Goal: Task Accomplishment & Management: Use online tool/utility

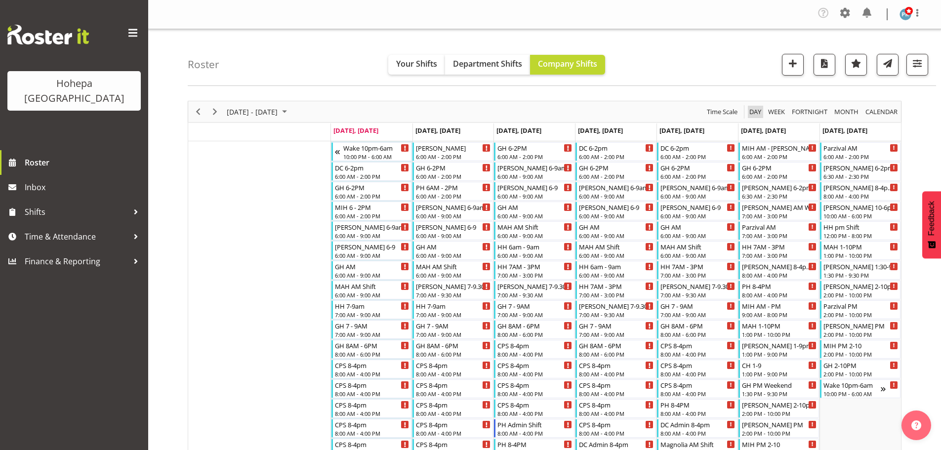
click at [751, 110] on span "Day" at bounding box center [755, 112] width 14 height 12
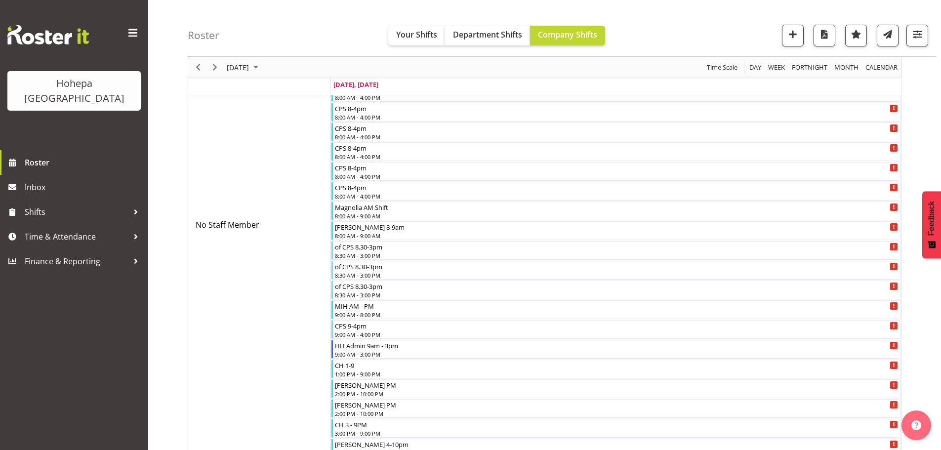
scroll to position [741, 0]
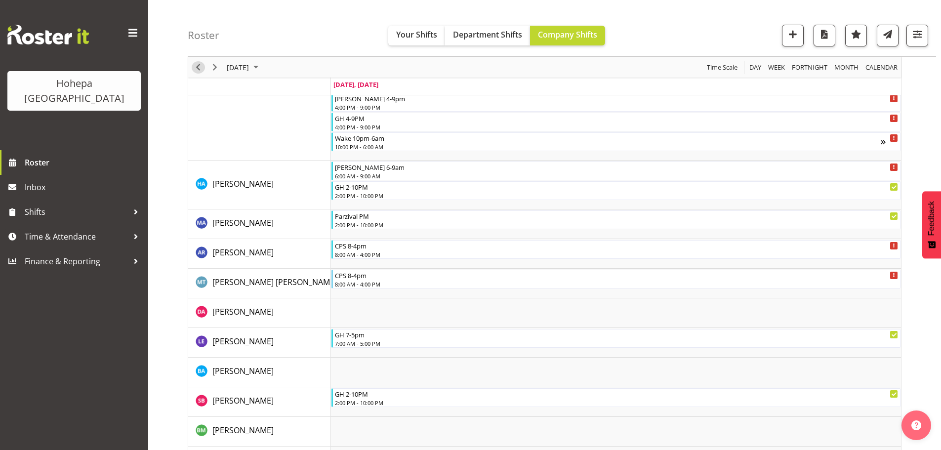
click at [198, 68] on span "Previous" at bounding box center [198, 67] width 12 height 12
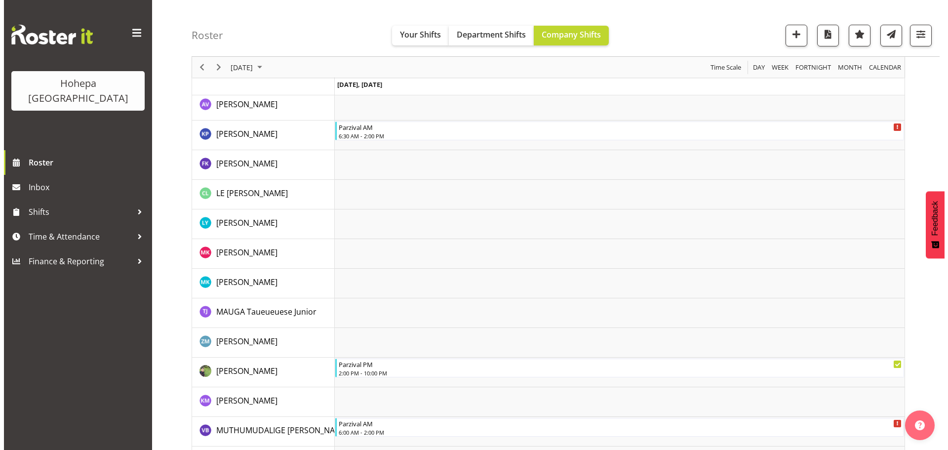
scroll to position [1353, 0]
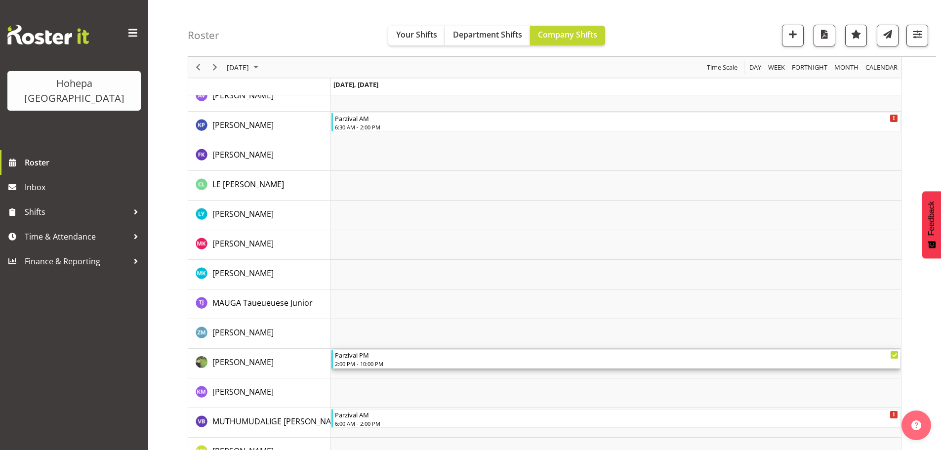
click at [358, 356] on div "Parzival PM" at bounding box center [616, 355] width 563 height 10
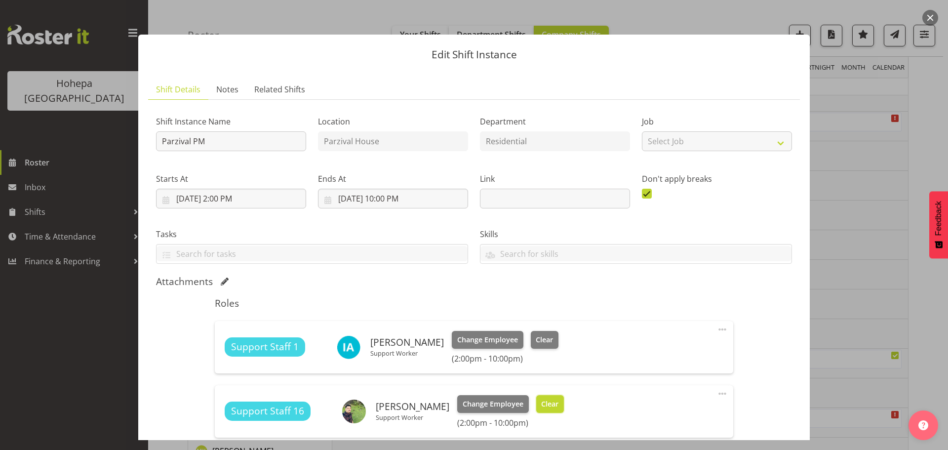
click at [558, 407] on span "Clear" at bounding box center [549, 403] width 17 height 11
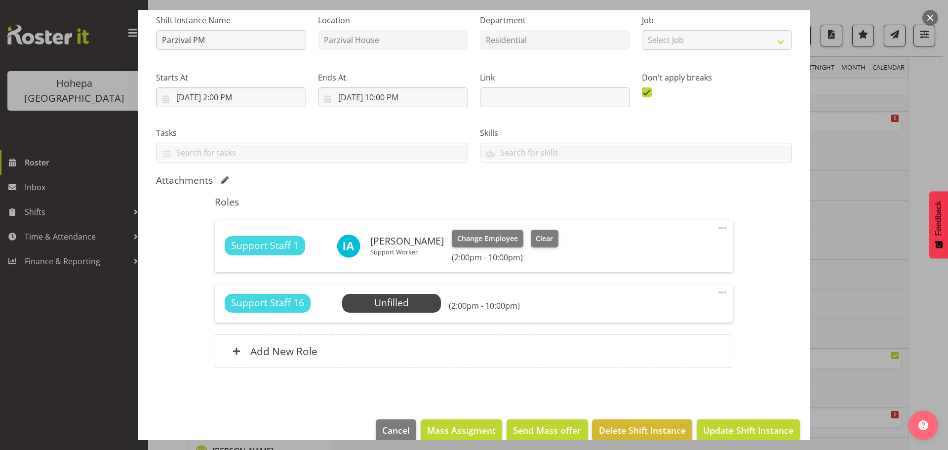
scroll to position [117, 0]
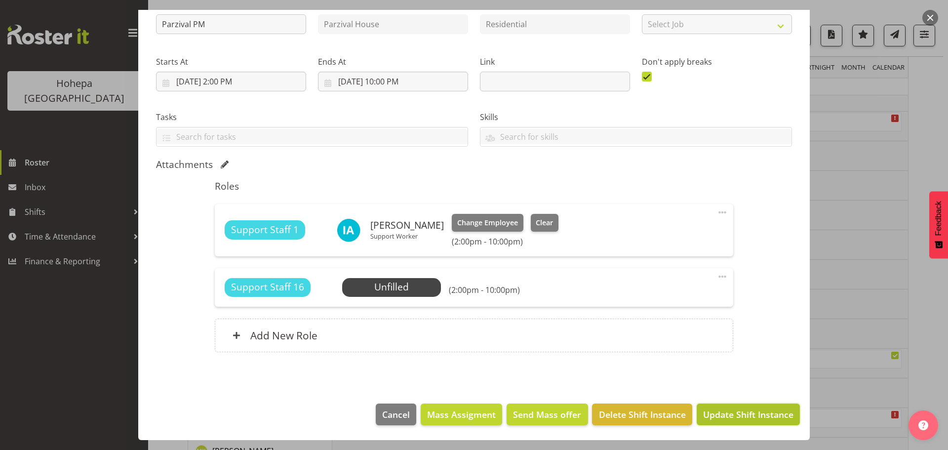
click at [705, 415] on span "Update Shift Instance" at bounding box center [748, 414] width 90 height 13
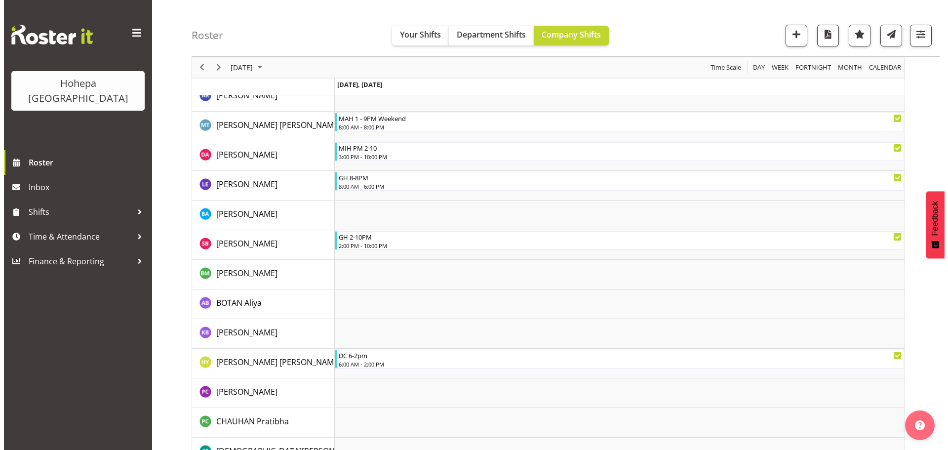
scroll to position [0, 0]
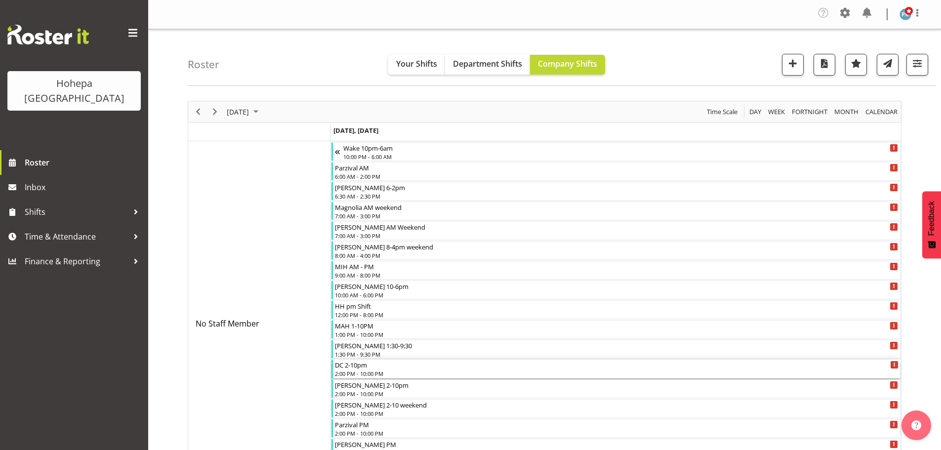
click at [369, 368] on div "DC 2-10pm" at bounding box center [616, 364] width 563 height 10
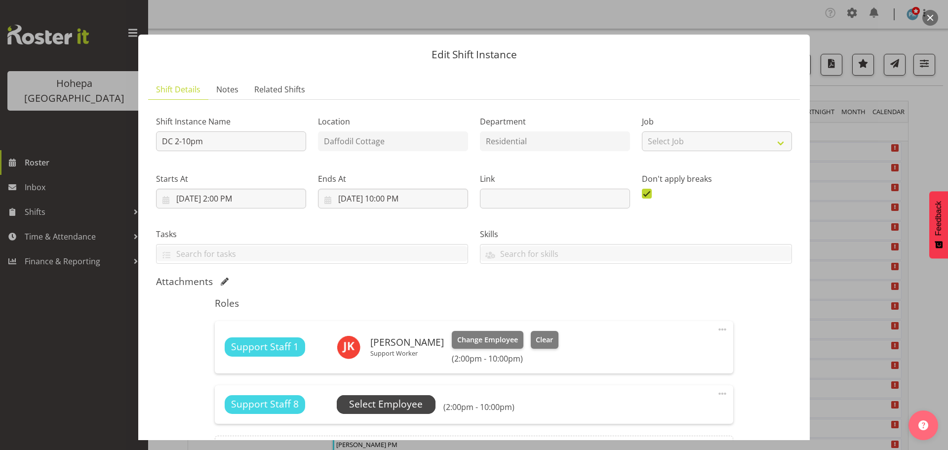
click at [404, 408] on span "Select Employee" at bounding box center [386, 404] width 74 height 14
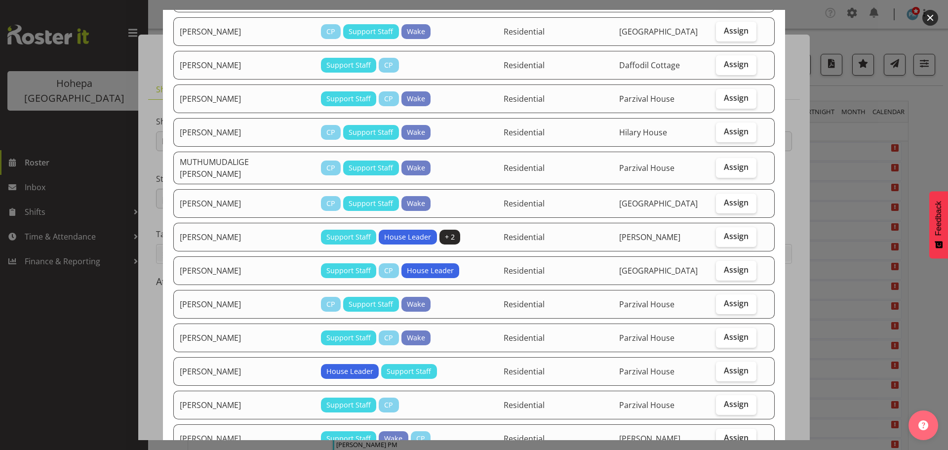
scroll to position [889, 0]
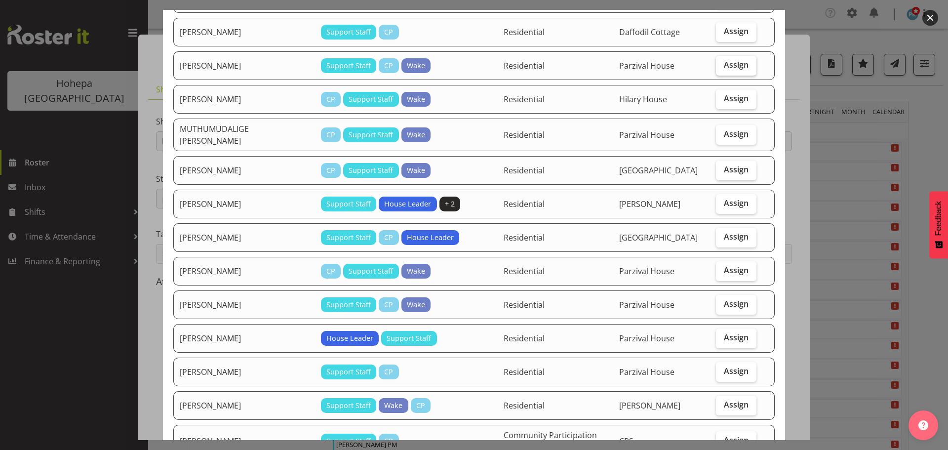
click at [738, 60] on span "Assign" at bounding box center [736, 65] width 25 height 10
click at [722, 62] on input "Assign" at bounding box center [719, 65] width 6 height 6
checkbox input "true"
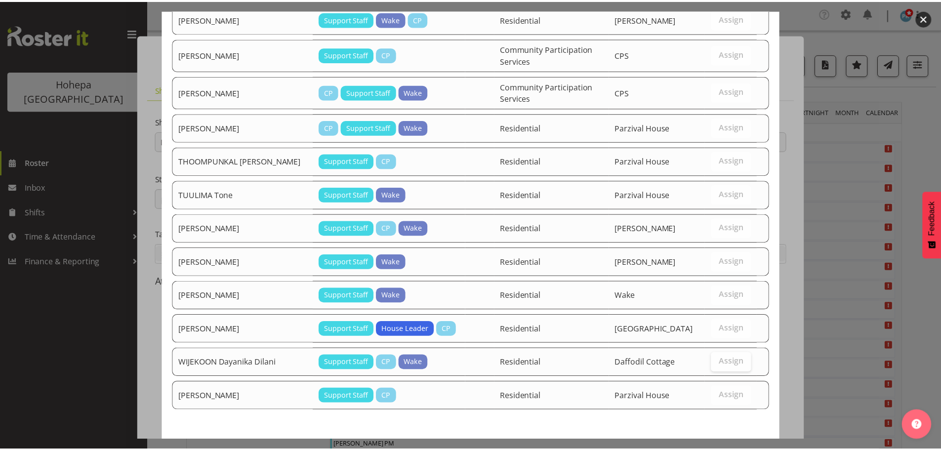
scroll to position [1319, 0]
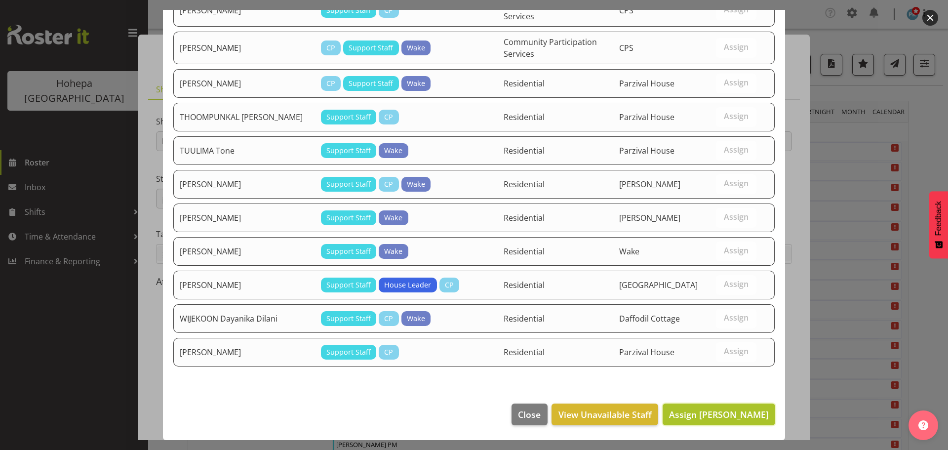
click at [706, 408] on span "Assign [PERSON_NAME]" at bounding box center [719, 414] width 100 height 12
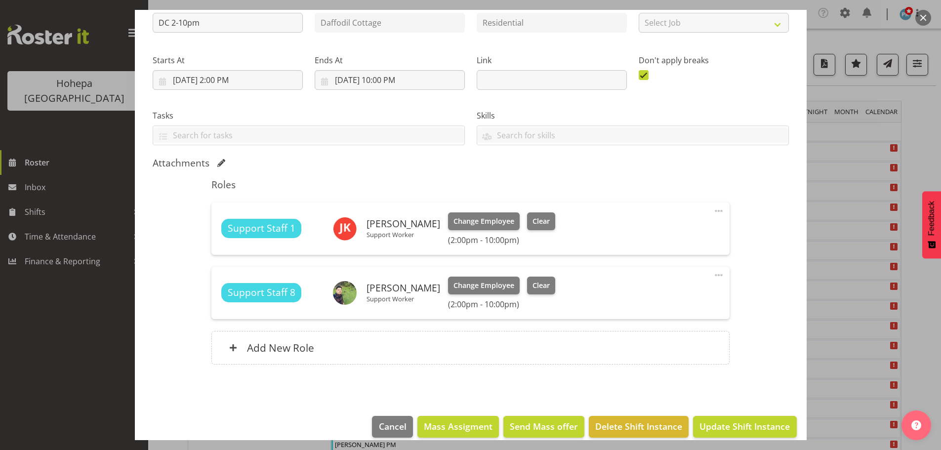
scroll to position [131, 0]
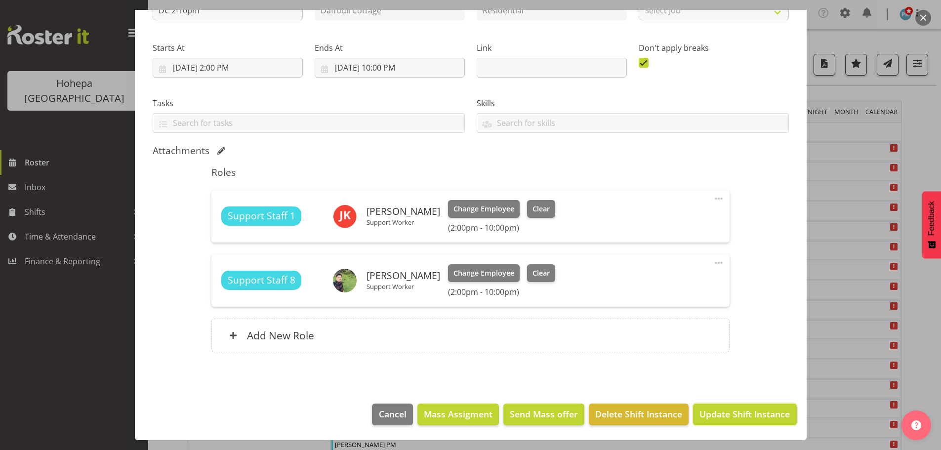
click at [745, 411] on span "Update Shift Instance" at bounding box center [744, 413] width 90 height 13
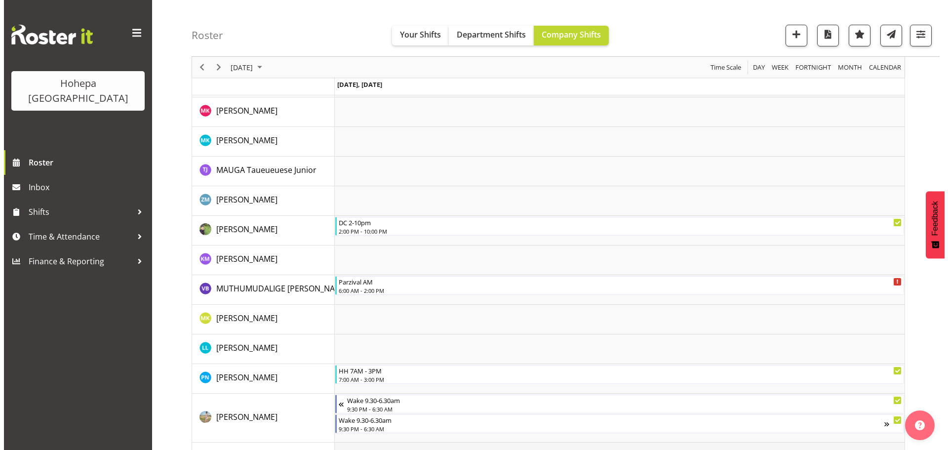
scroll to position [1481, 0]
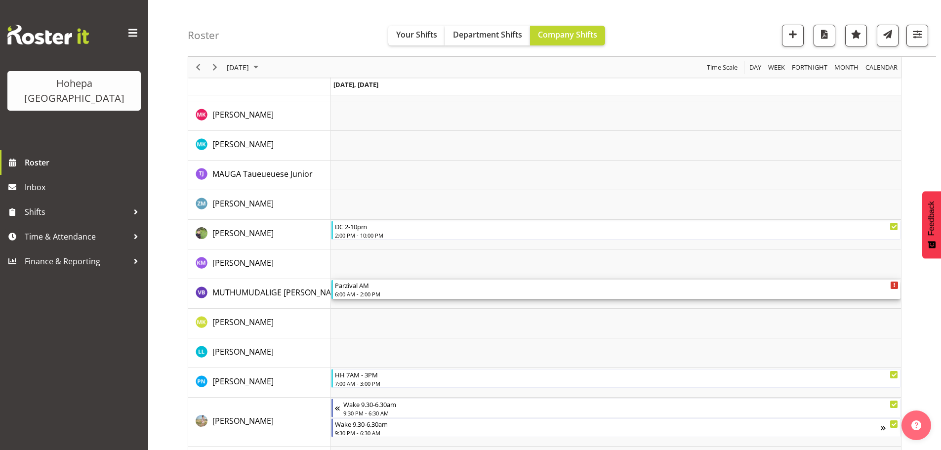
click at [347, 289] on div "Parzival AM" at bounding box center [616, 285] width 563 height 10
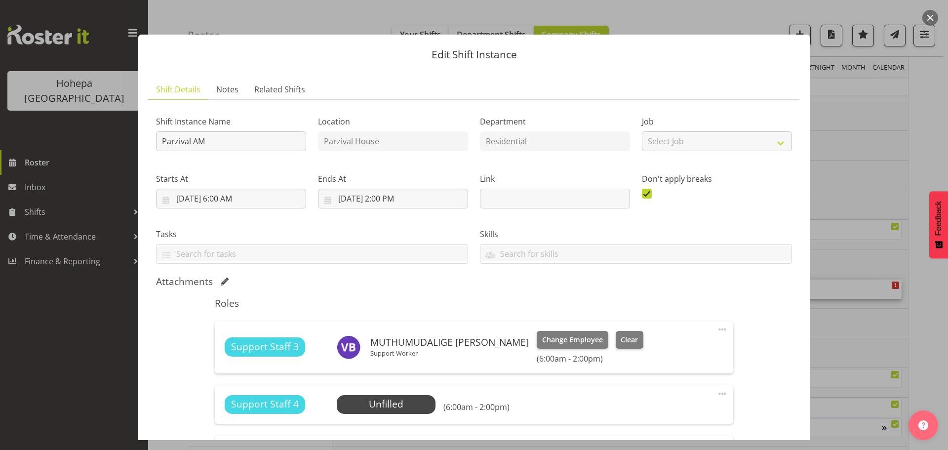
click at [717, 328] on span at bounding box center [723, 329] width 12 height 12
click at [643, 353] on link "Edit" at bounding box center [681, 353] width 95 height 18
select select "8"
select select "2025"
select select "14"
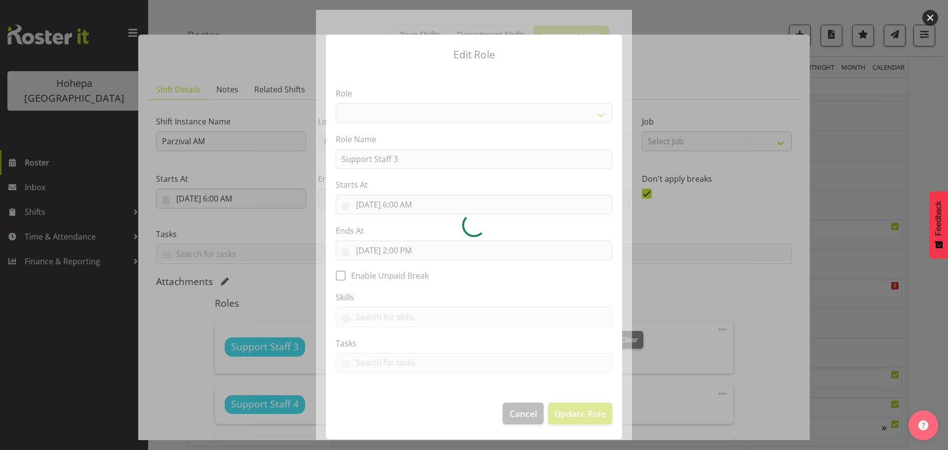
select select "1091"
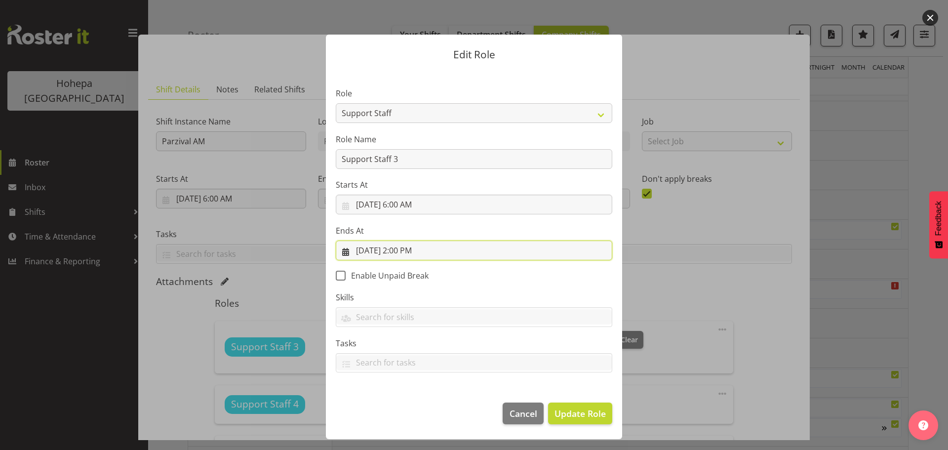
click at [404, 250] on input "[DATE] 2:00 PM" at bounding box center [474, 250] width 277 height 20
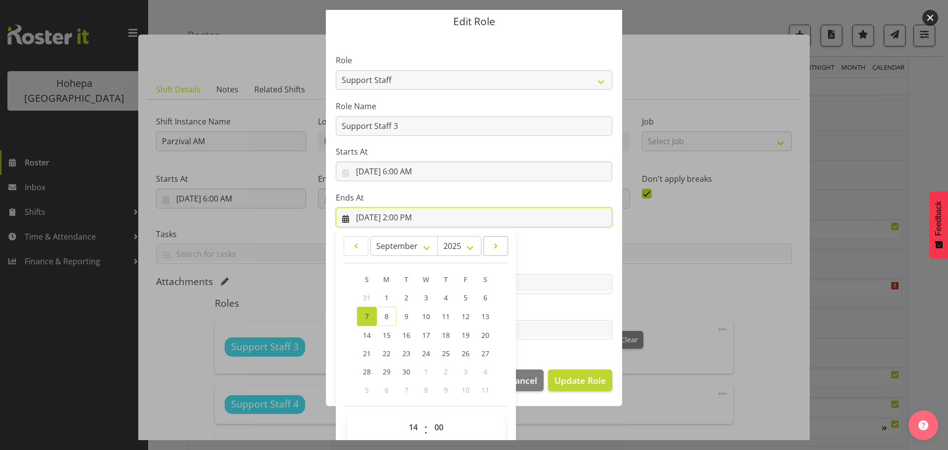
scroll to position [46, 0]
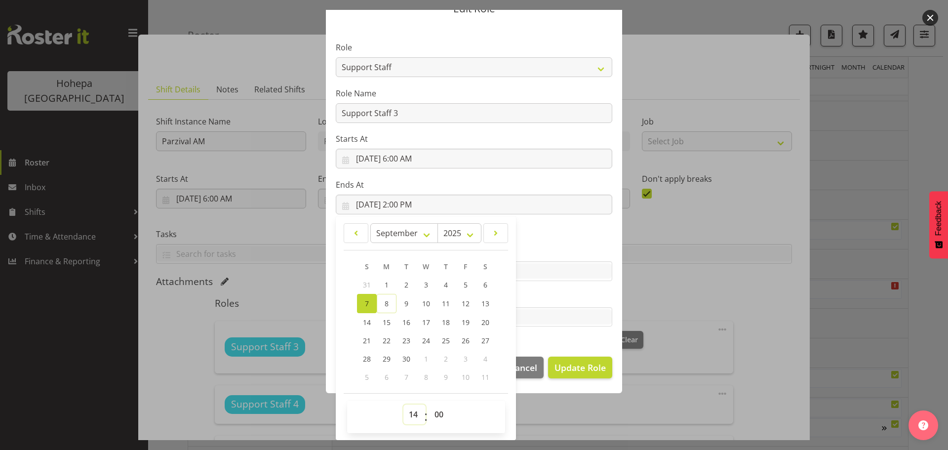
click at [411, 412] on select "00 01 02 03 04 05 06 07 08 09 10 11 12 13 14 15 16 17 18 19 20 21 22 23" at bounding box center [414, 414] width 22 height 20
select select "18"
click at [403, 404] on select "00 01 02 03 04 05 06 07 08 09 10 11 12 13 14 15 16 17 18 19 20 21 22 23" at bounding box center [414, 414] width 22 height 20
type input "[DATE] 6:00 PM"
click at [576, 300] on label "Tasks" at bounding box center [474, 297] width 277 height 12
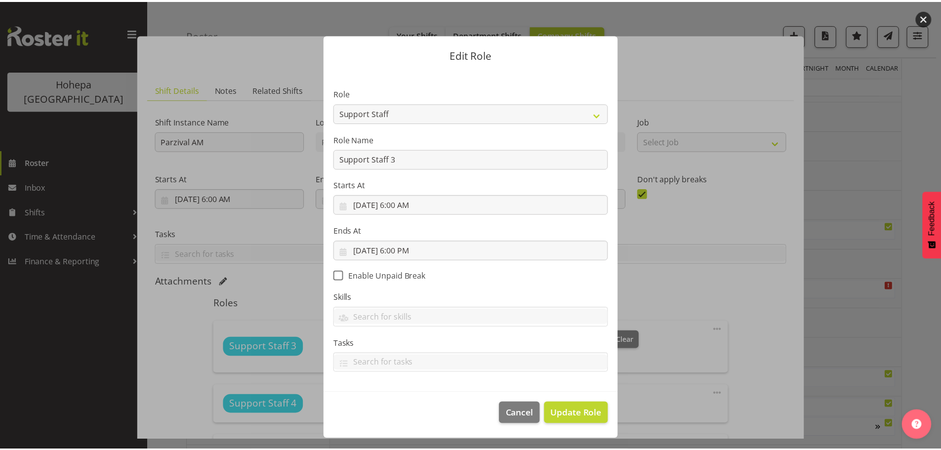
scroll to position [0, 0]
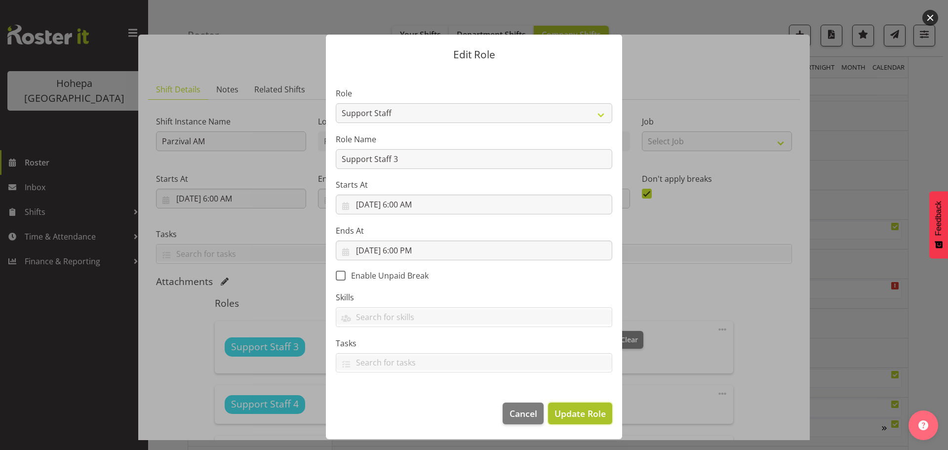
click at [577, 409] on span "Update Role" at bounding box center [580, 413] width 51 height 13
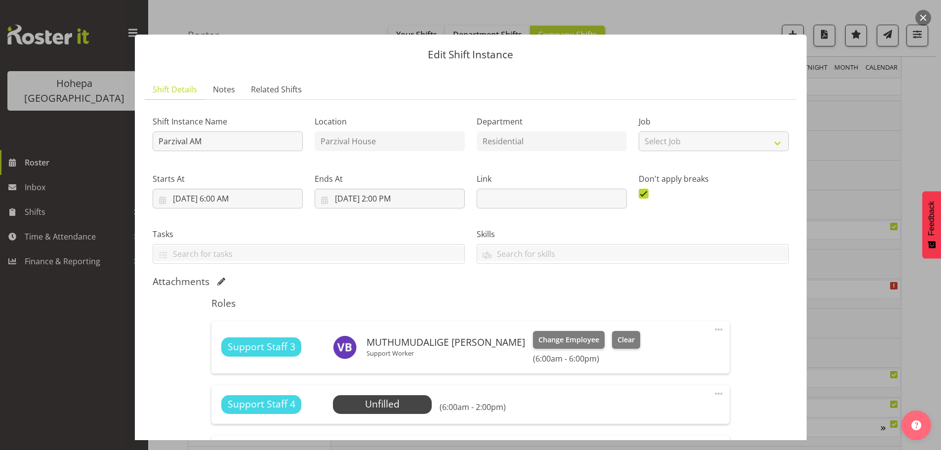
scroll to position [181, 0]
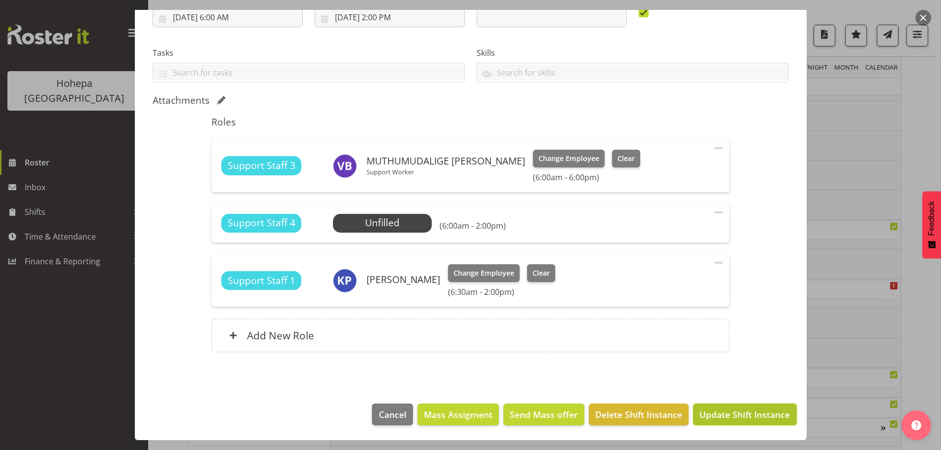
click at [736, 419] on span "Update Shift Instance" at bounding box center [744, 414] width 90 height 13
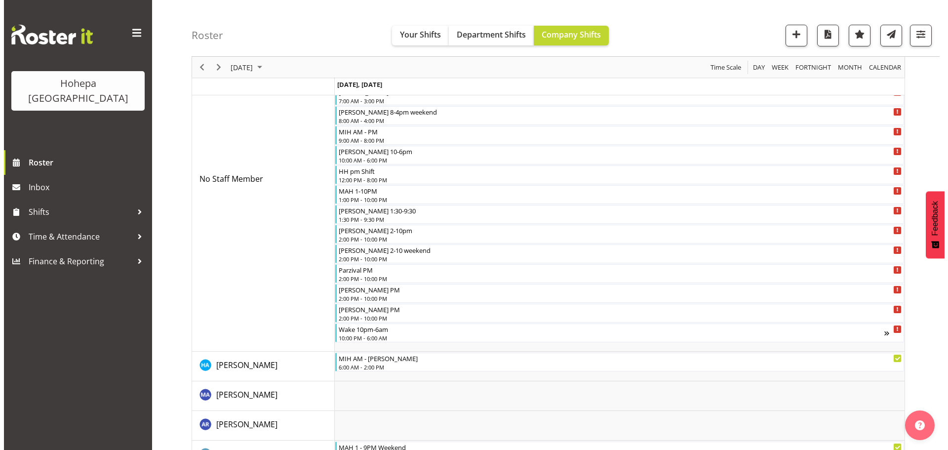
scroll to position [148, 0]
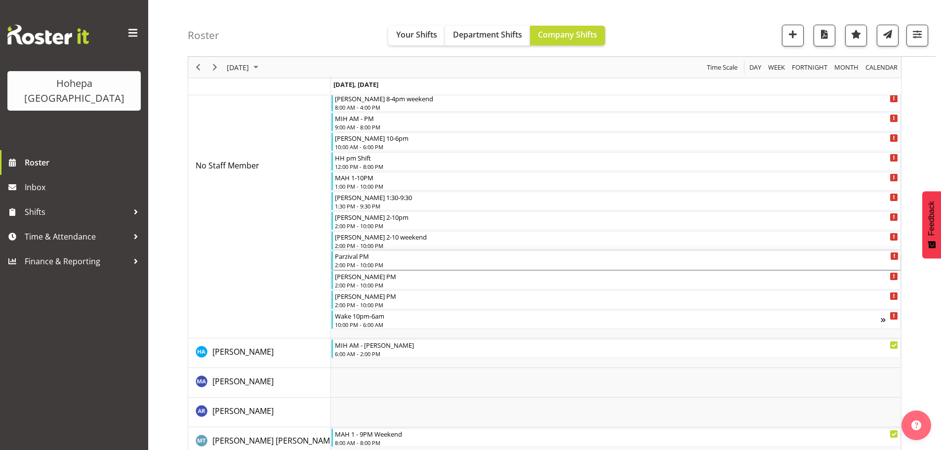
click at [349, 259] on div "Parzival PM" at bounding box center [616, 256] width 563 height 10
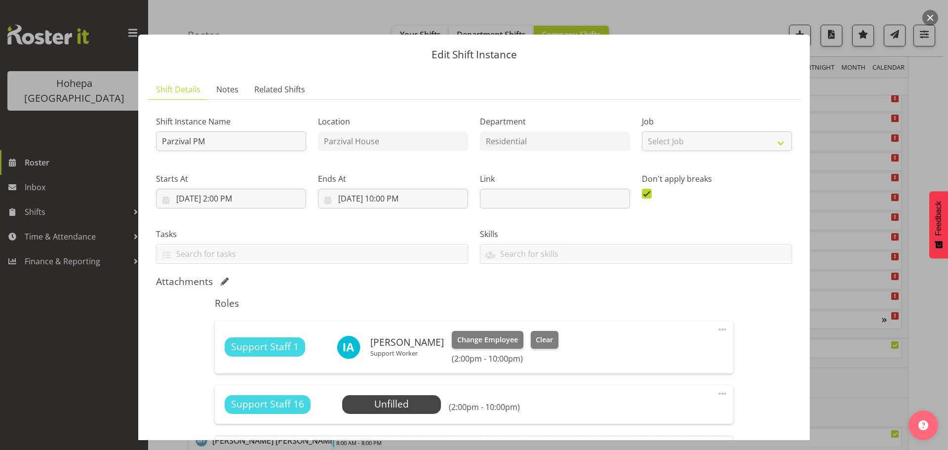
click at [718, 392] on span at bounding box center [723, 394] width 12 height 12
click at [636, 418] on link "Edit" at bounding box center [681, 417] width 95 height 18
select select "8"
select select "2025"
select select "14"
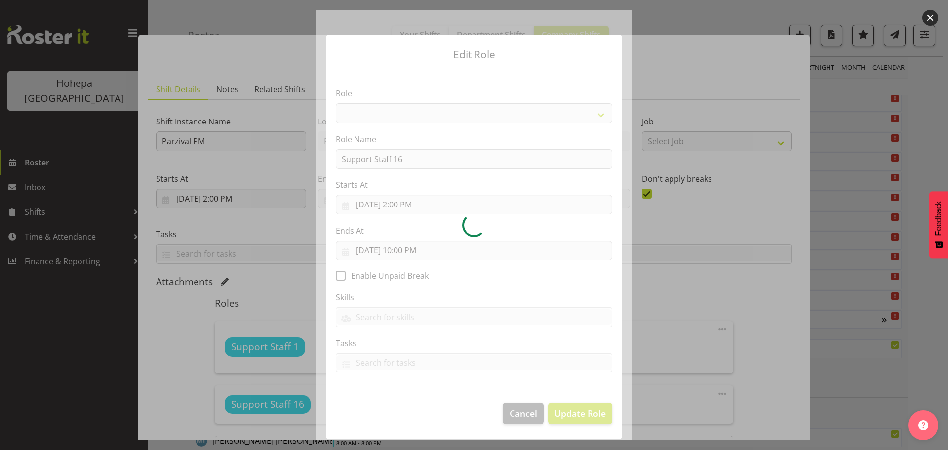
select select "1091"
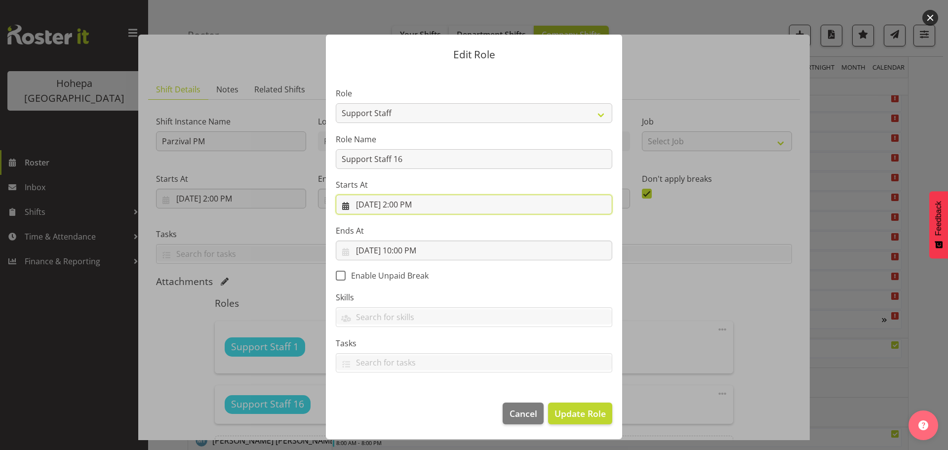
click at [400, 207] on input "[DATE] 2:00 PM" at bounding box center [474, 205] width 277 height 20
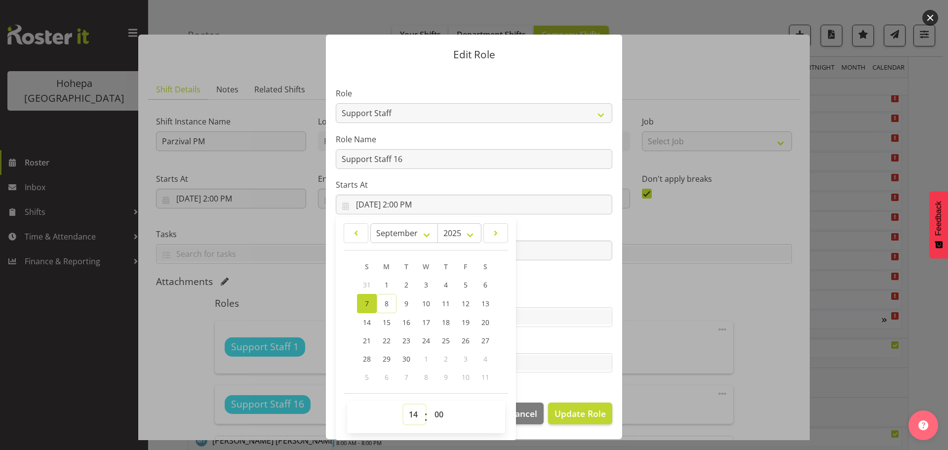
click at [414, 415] on select "00 01 02 03 04 05 06 07 08 09 10 11 12 13 14 15 16 17 18 19 20 21 22 23" at bounding box center [414, 414] width 22 height 20
select select "18"
click at [403, 404] on select "00 01 02 03 04 05 06 07 08 09 10 11 12 13 14 15 16 17 18 19 20 21 22 23" at bounding box center [414, 414] width 22 height 20
type input "[DATE] 6:00 PM"
click at [559, 227] on label "Ends At" at bounding box center [474, 231] width 277 height 12
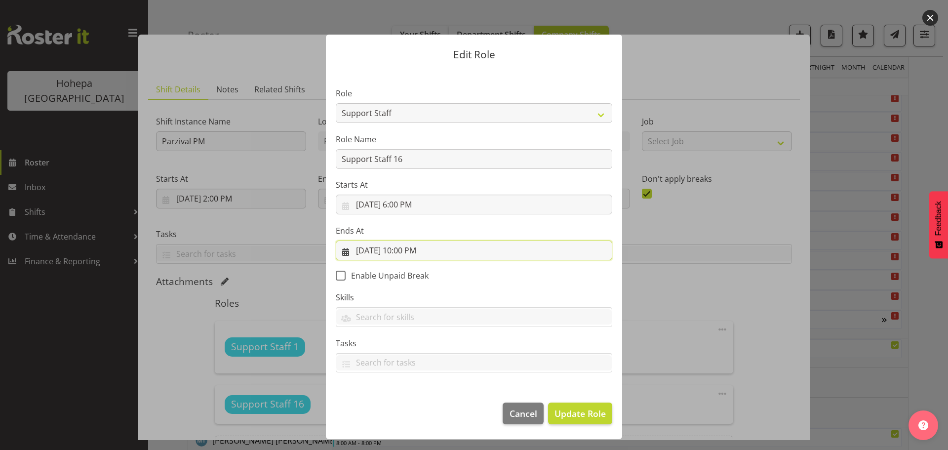
click at [399, 253] on input "[DATE] 10:00 PM" at bounding box center [474, 250] width 277 height 20
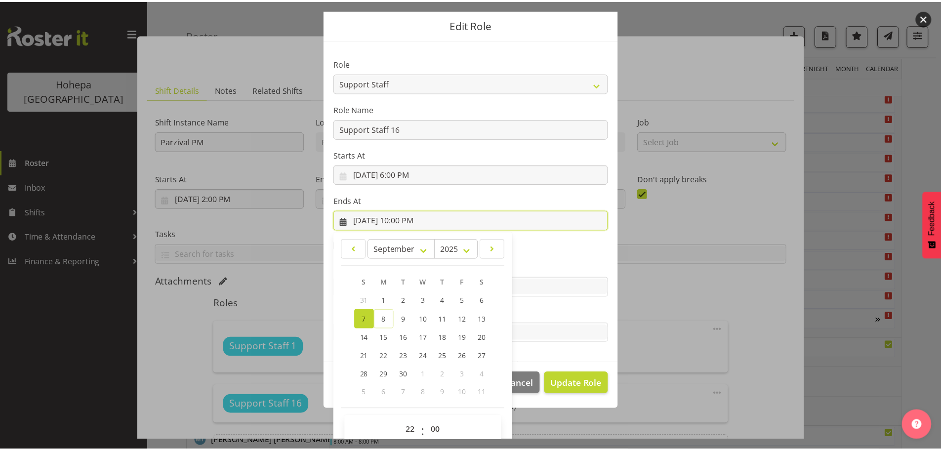
scroll to position [46, 0]
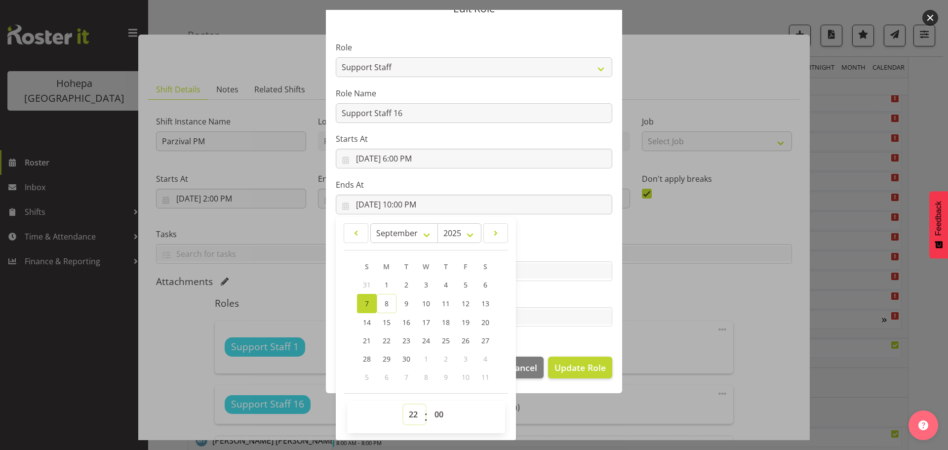
click at [411, 417] on select "00 01 02 03 04 05 06 07 08 09 10 11 12 13 14 15 16 17 18 19 20 21 22 23" at bounding box center [414, 414] width 22 height 20
select select "21"
click at [403, 404] on select "00 01 02 03 04 05 06 07 08 09 10 11 12 13 14 15 16 17 18 19 20 21 22 23" at bounding box center [414, 414] width 22 height 20
type input "[DATE] 9:00 PM"
click at [437, 415] on select "00 01 02 03 04 05 06 07 08 09 10 11 12 13 14 15 16 17 18 19 20 21 22 23 24 25 2…" at bounding box center [440, 414] width 22 height 20
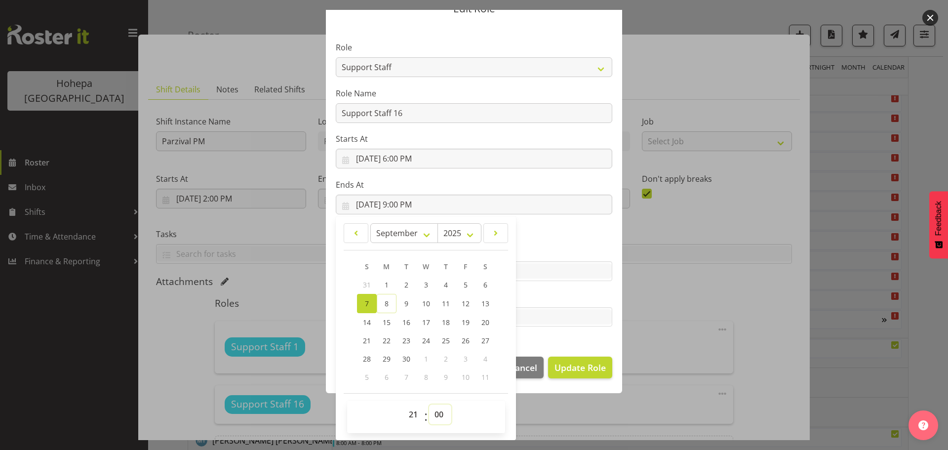
select select "30"
click at [429, 404] on select "00 01 02 03 04 05 06 07 08 09 10 11 12 13 14 15 16 17 18 19 20 21 22 23 24 25 2…" at bounding box center [440, 414] width 22 height 20
type input "[DATE] 9:30 PM"
click at [576, 367] on span "Update Role" at bounding box center [580, 367] width 51 height 13
select select
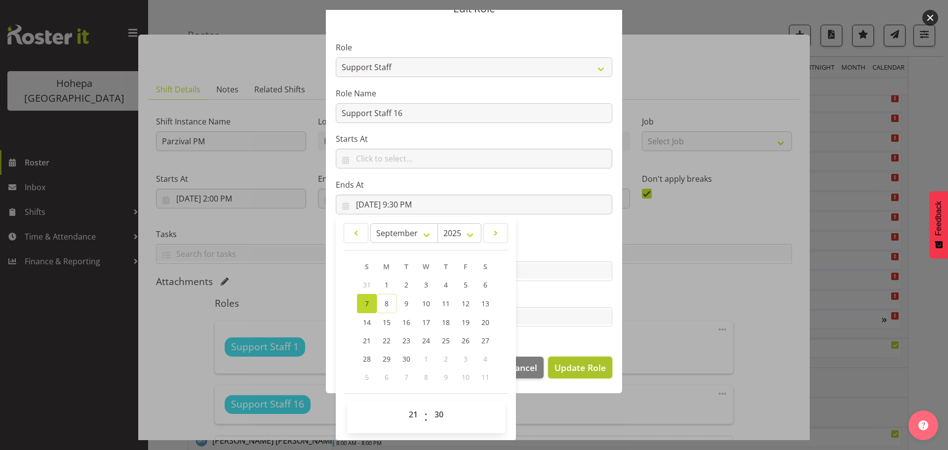
select select
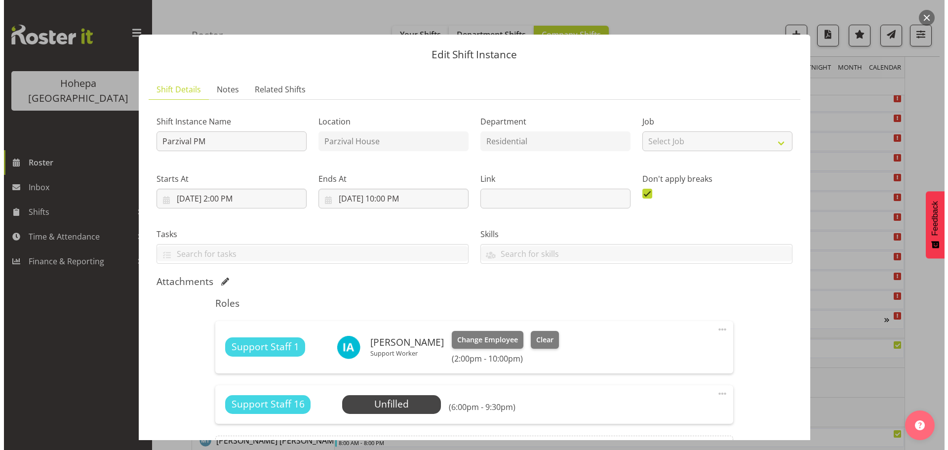
scroll to position [45, 0]
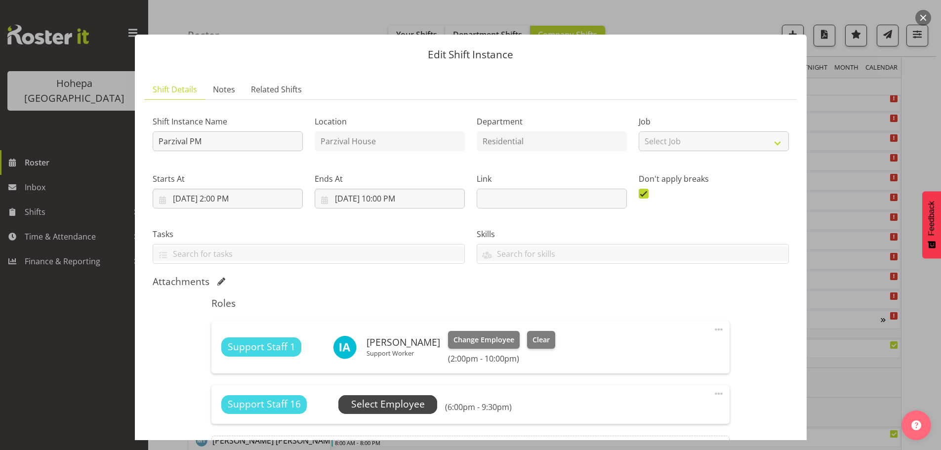
click at [414, 406] on span "Select Employee" at bounding box center [388, 404] width 74 height 14
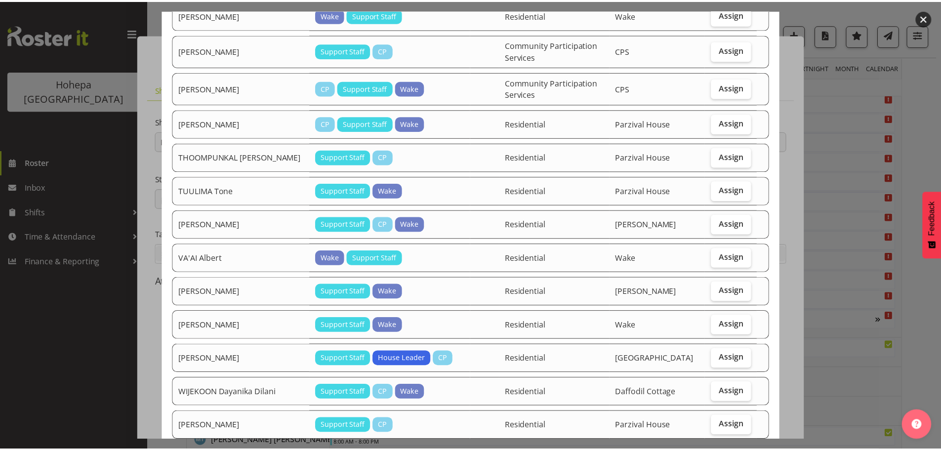
scroll to position [1839, 0]
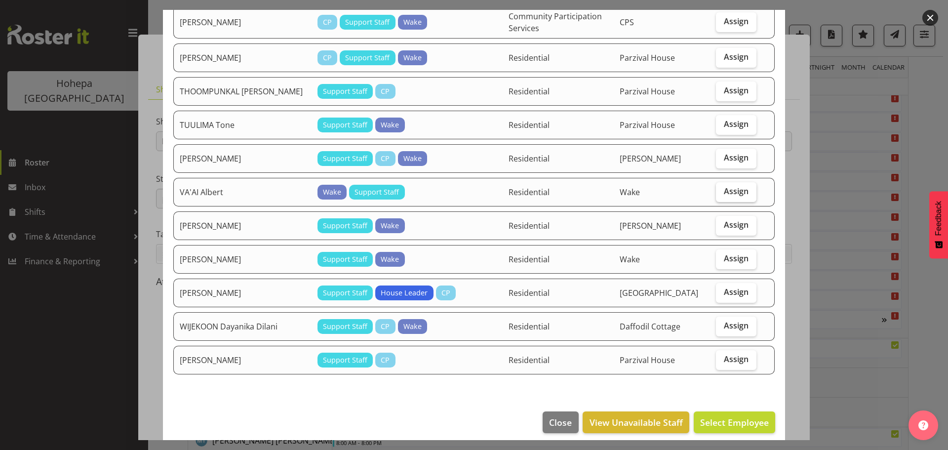
click at [731, 186] on span "Assign" at bounding box center [736, 191] width 25 height 10
click at [722, 188] on input "Assign" at bounding box center [719, 191] width 6 height 6
checkbox input "true"
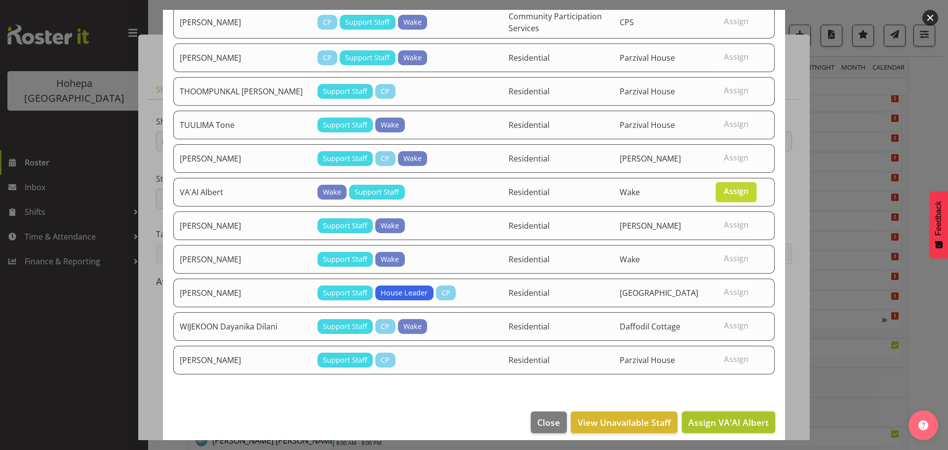
click at [717, 416] on span "Assign VA'AI Albert" at bounding box center [728, 422] width 80 height 12
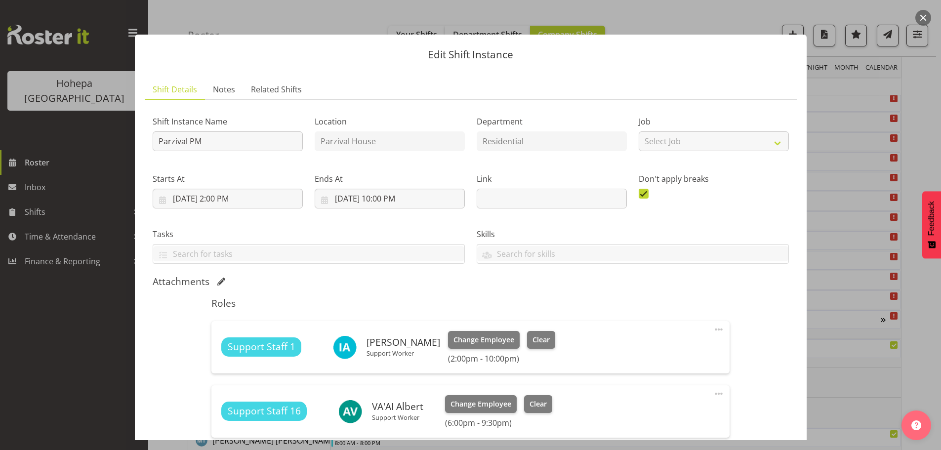
scroll to position [131, 0]
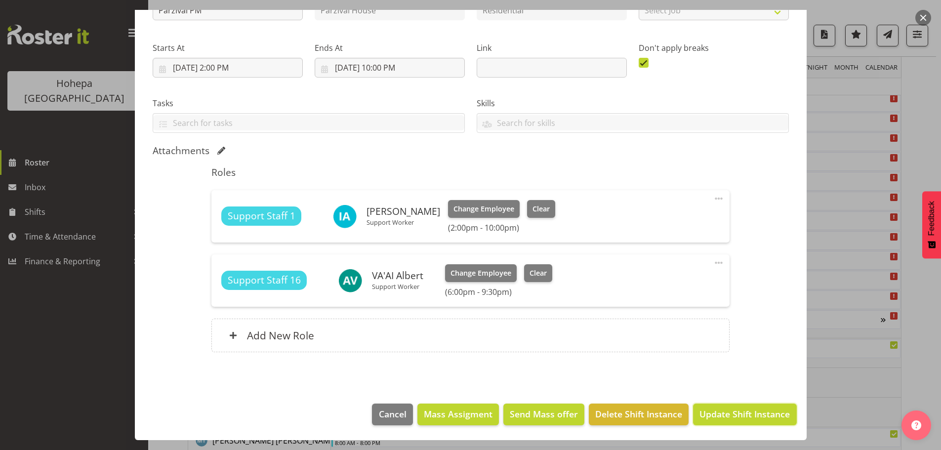
drag, startPoint x: 769, startPoint y: 414, endPoint x: 763, endPoint y: 415, distance: 5.9
click at [768, 414] on span "Update Shift Instance" at bounding box center [744, 413] width 90 height 13
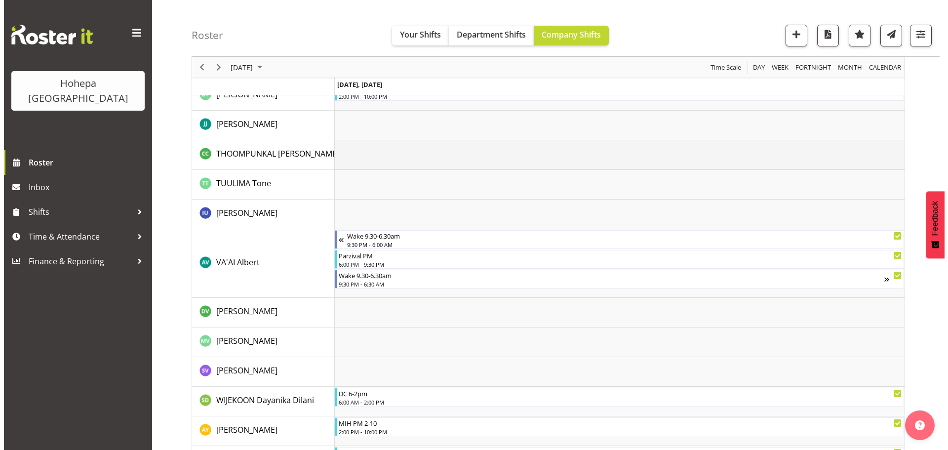
scroll to position [2518, 0]
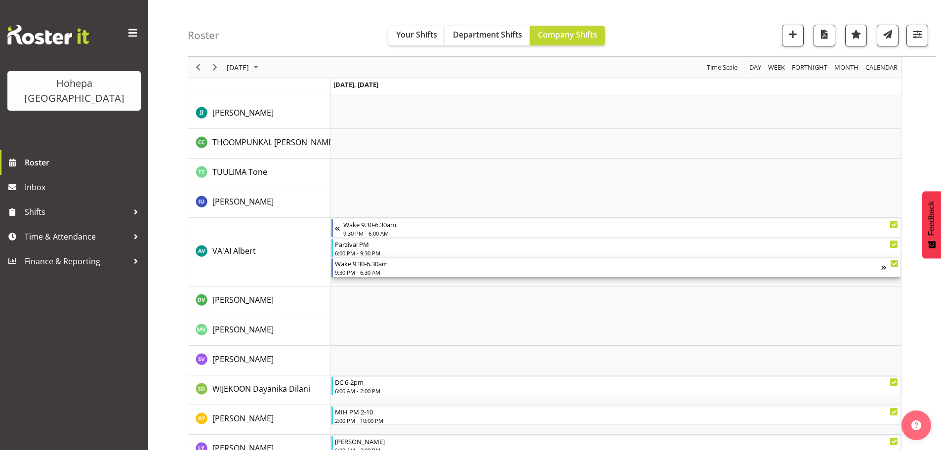
click at [359, 268] on div "Wake 9.30-6.30am" at bounding box center [608, 263] width 546 height 10
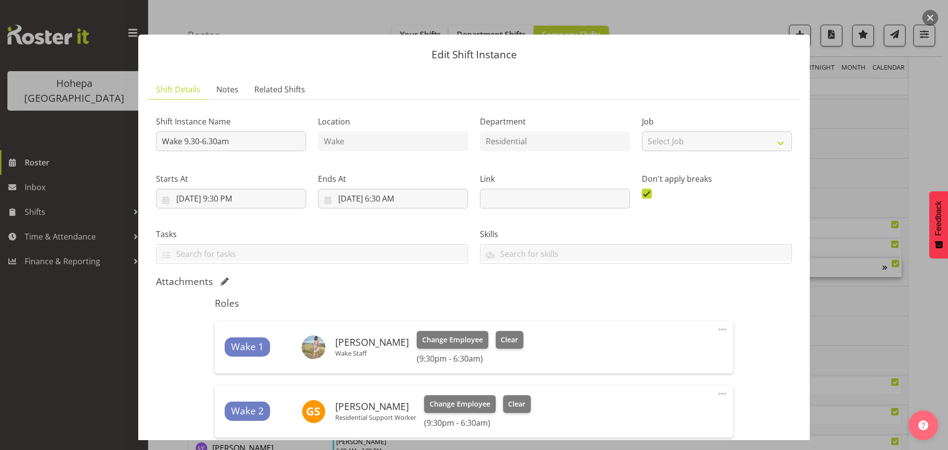
scroll to position [296, 0]
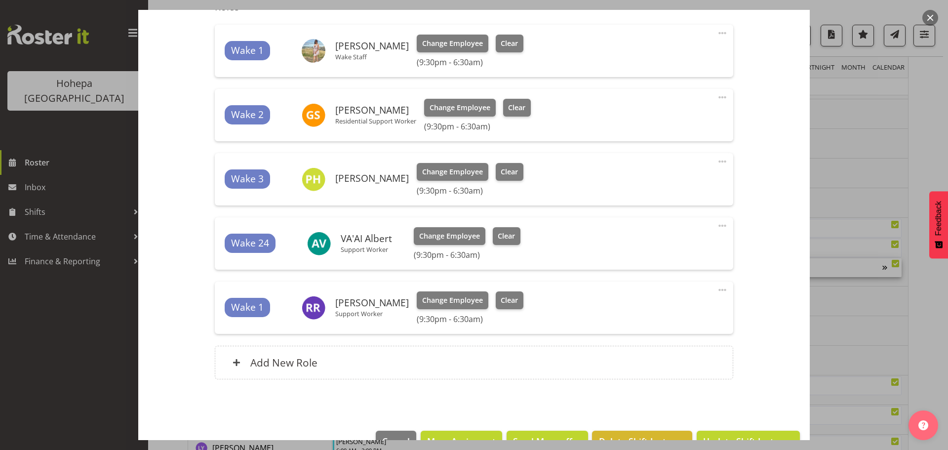
click at [717, 225] on span at bounding box center [723, 226] width 12 height 12
click at [634, 249] on link "Edit" at bounding box center [681, 249] width 95 height 18
select select "8"
select select "2025"
select select "6"
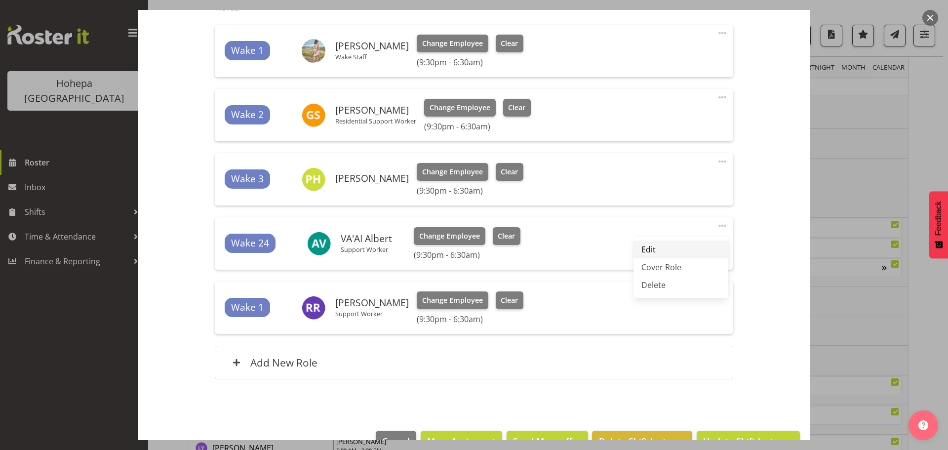
select select "30"
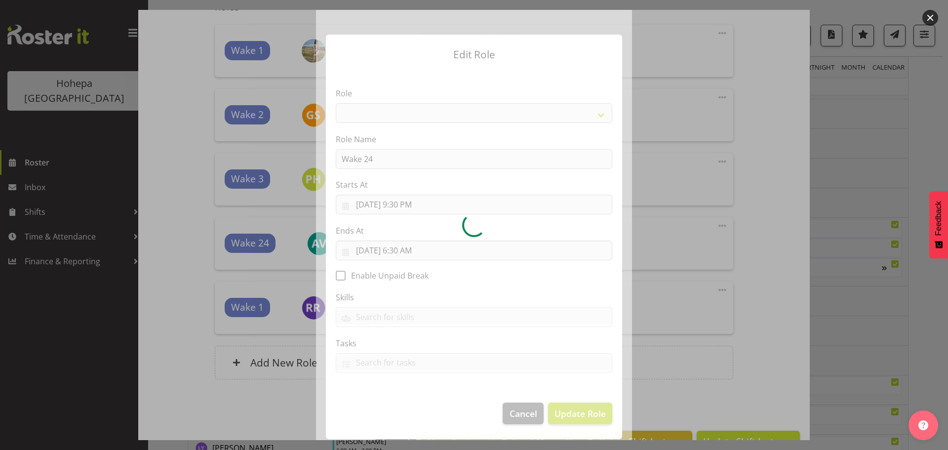
select select "1094"
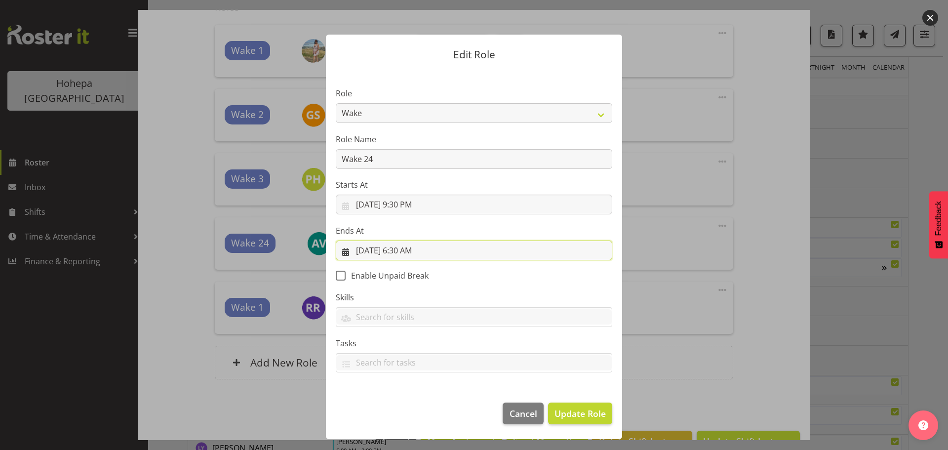
click at [412, 252] on input "[DATE] 6:30 AM" at bounding box center [474, 250] width 277 height 20
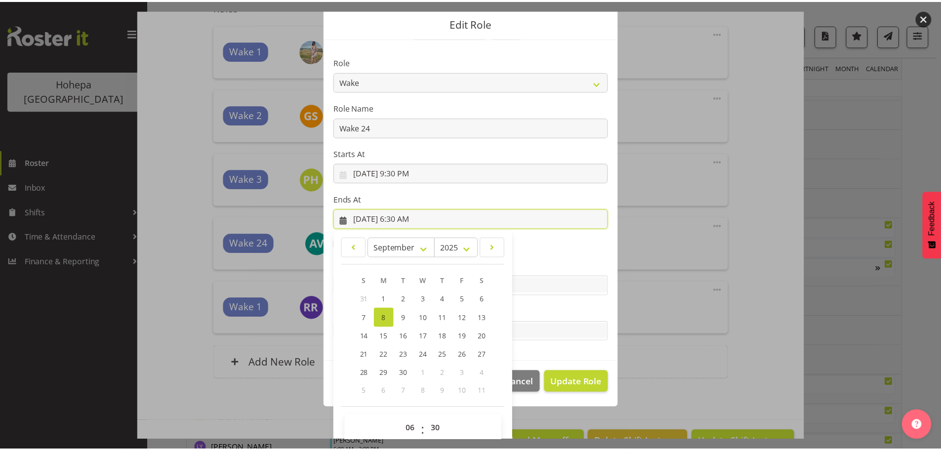
scroll to position [46, 0]
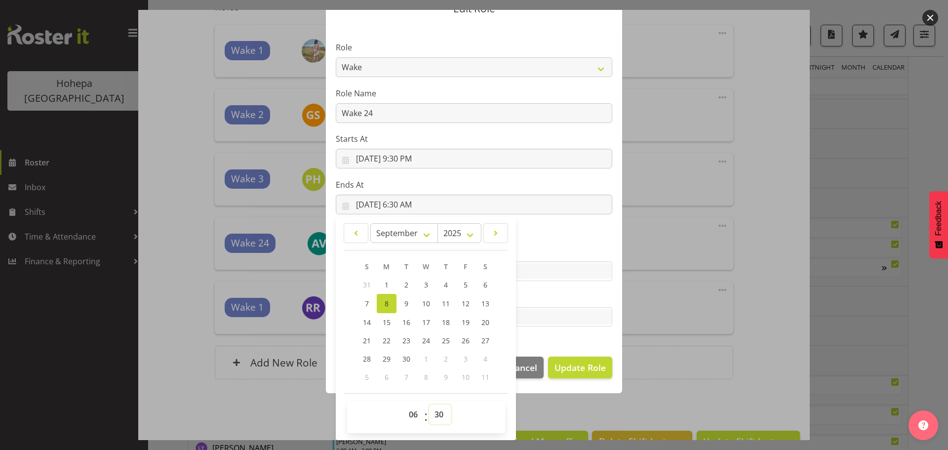
click at [434, 414] on select "00 01 02 03 04 05 06 07 08 09 10 11 12 13 14 15 16 17 18 19 20 21 22 23 24 25 2…" at bounding box center [440, 414] width 22 height 20
select select "0"
click at [429, 404] on select "00 01 02 03 04 05 06 07 08 09 10 11 12 13 14 15 16 17 18 19 20 21 22 23 24 25 2…" at bounding box center [440, 414] width 22 height 20
type input "[DATE] 6:00 AM"
click at [569, 372] on span "Update Role" at bounding box center [580, 367] width 51 height 13
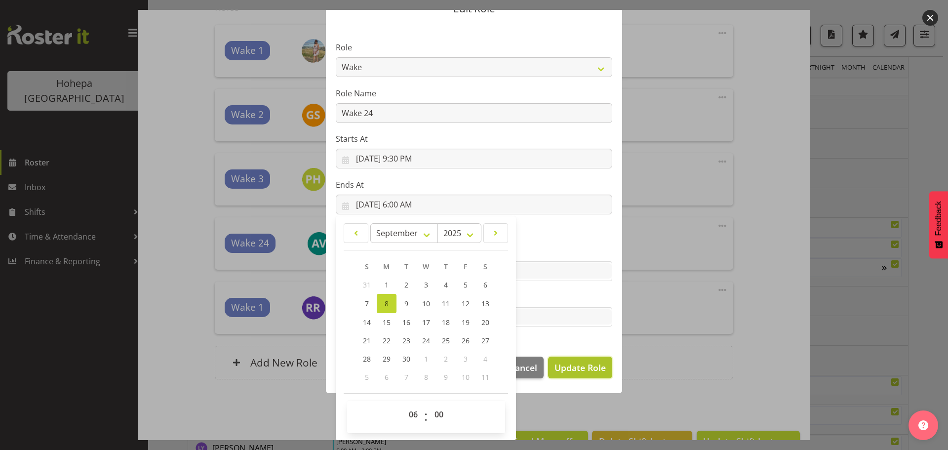
select select
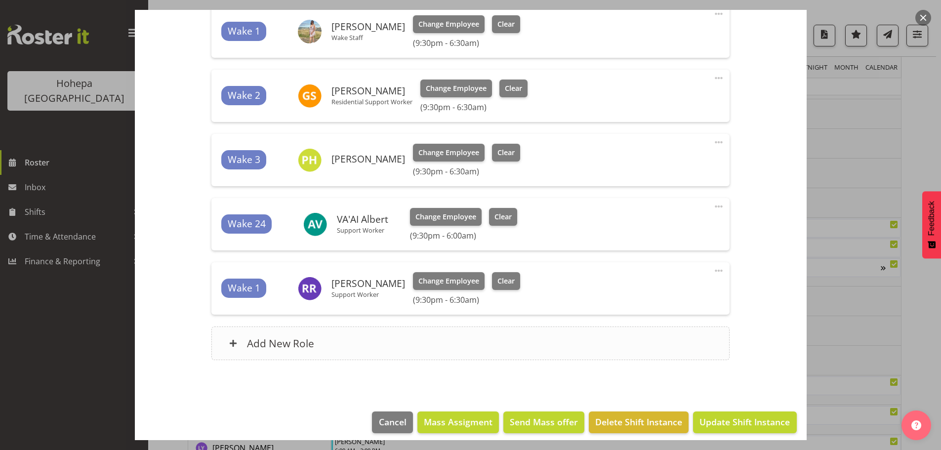
scroll to position [323, 0]
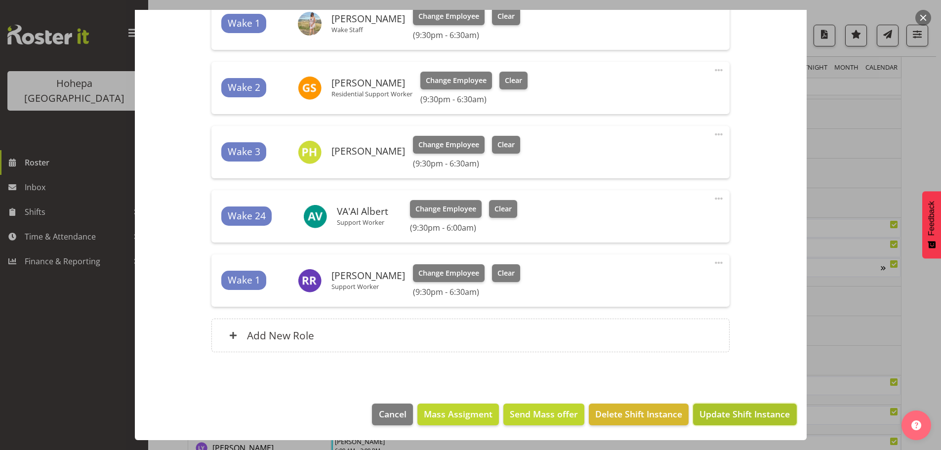
click at [731, 416] on span "Update Shift Instance" at bounding box center [744, 413] width 90 height 13
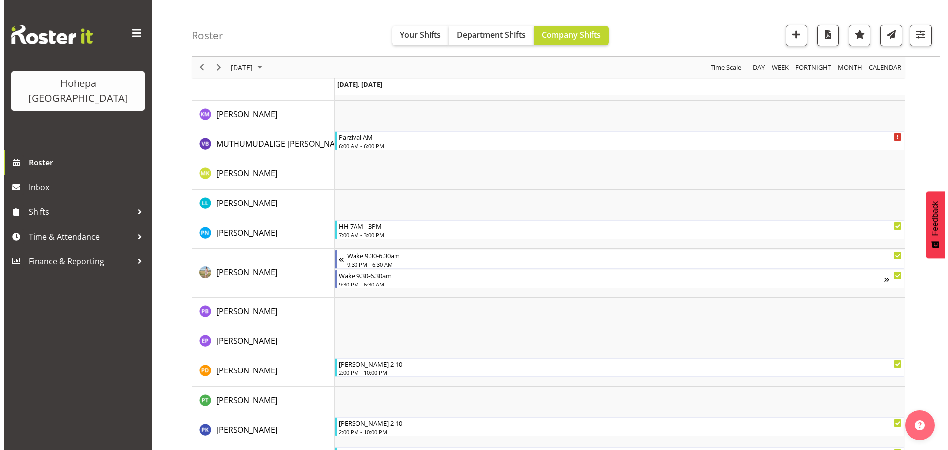
scroll to position [1504, 0]
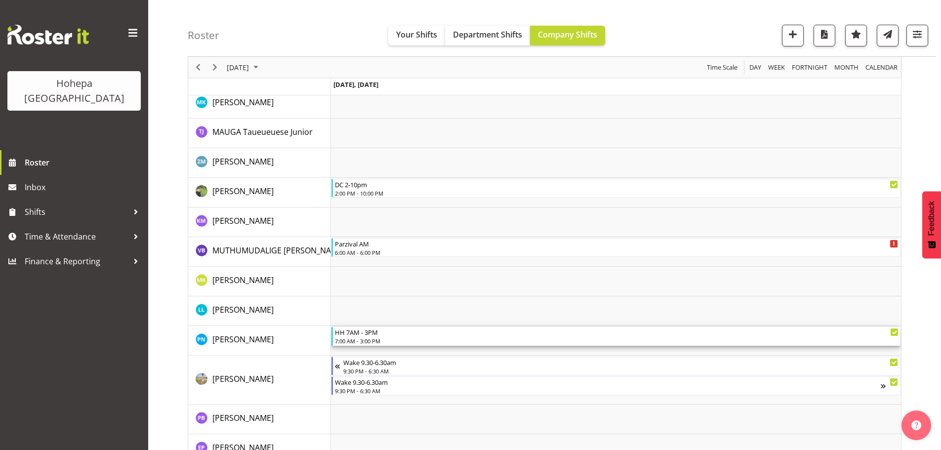
click at [348, 345] on div "HH 7AM - 3PM 7:00 AM - 3:00 PM" at bounding box center [616, 336] width 563 height 19
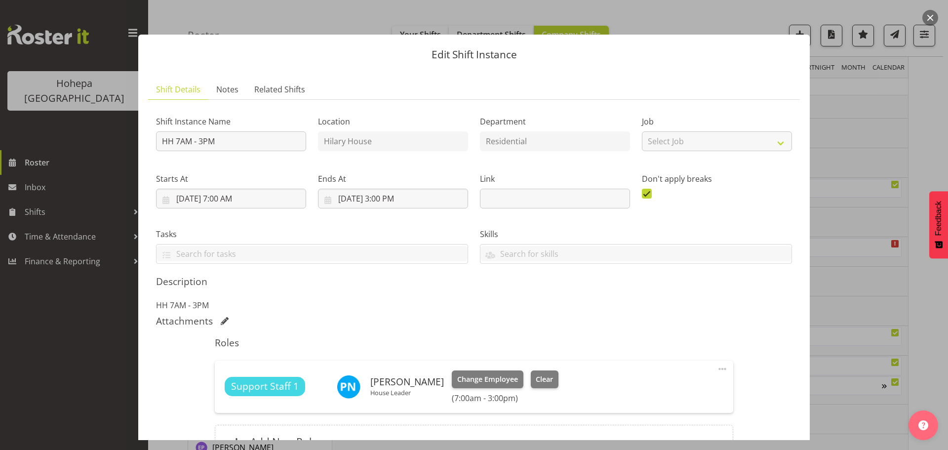
click at [717, 368] on span at bounding box center [723, 369] width 12 height 12
click at [642, 394] on link "Edit" at bounding box center [681, 393] width 95 height 18
select select "8"
select select "2025"
select select "15"
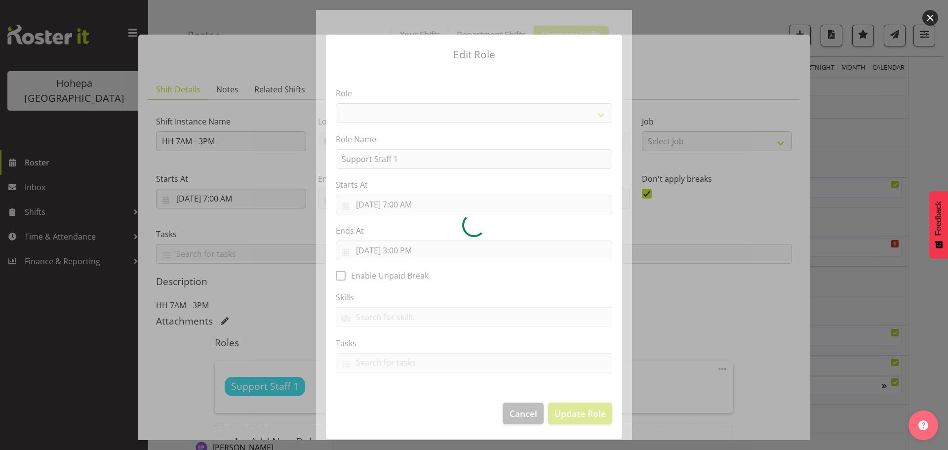
select select "1091"
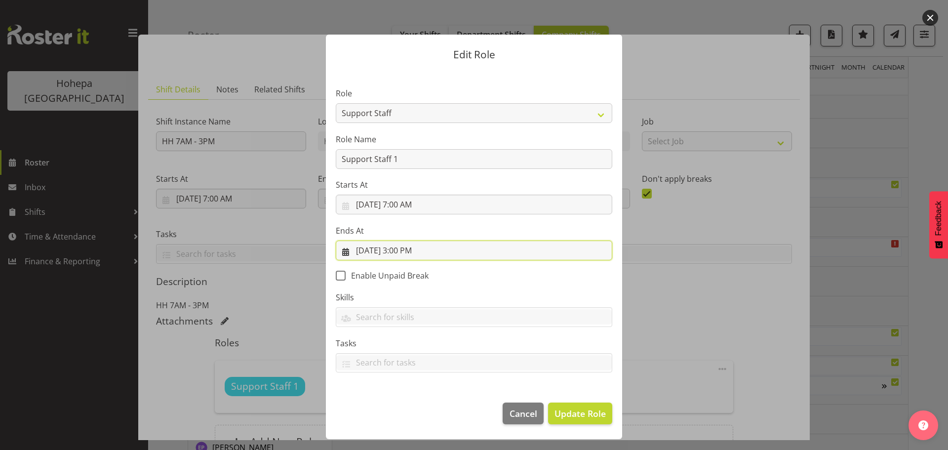
click at [404, 249] on input "[DATE] 3:00 PM" at bounding box center [474, 250] width 277 height 20
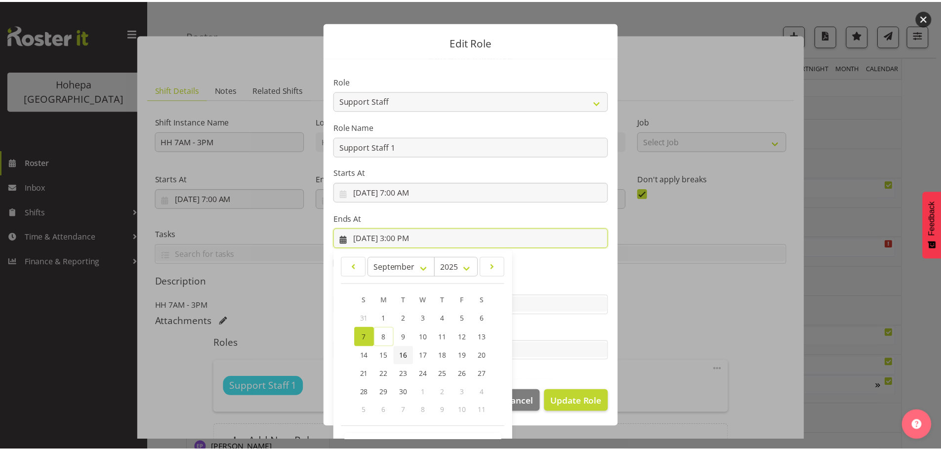
scroll to position [46, 0]
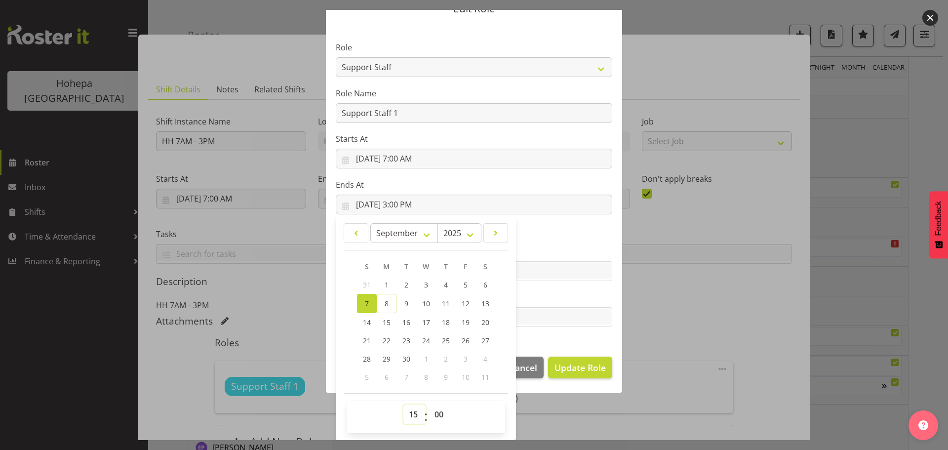
click at [409, 412] on select "00 01 02 03 04 05 06 07 08 09 10 11 12 13 14 15 16 17 18 19 20 21 22 23" at bounding box center [414, 414] width 22 height 20
select select "16"
click at [403, 404] on select "00 01 02 03 04 05 06 07 08 09 10 11 12 13 14 15 16 17 18 19 20 21 22 23" at bounding box center [414, 414] width 22 height 20
type input "[DATE] 4:00 PM"
click at [562, 363] on span "Update Role" at bounding box center [580, 367] width 51 height 13
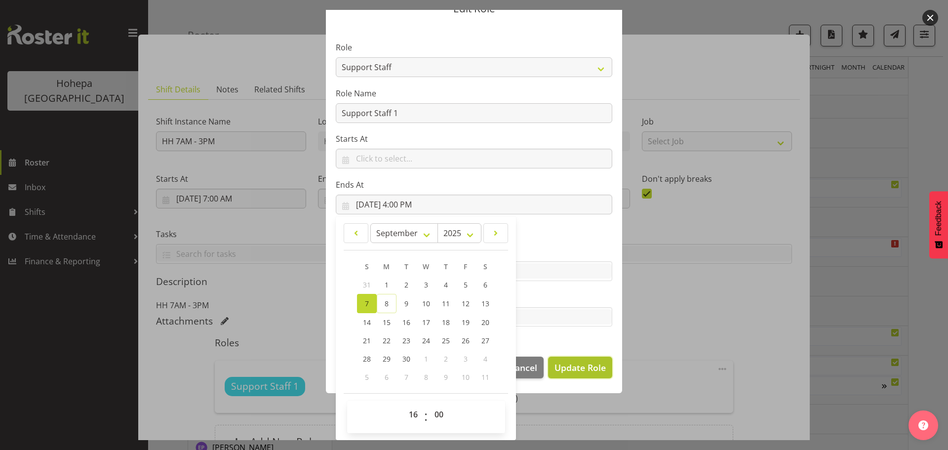
select select
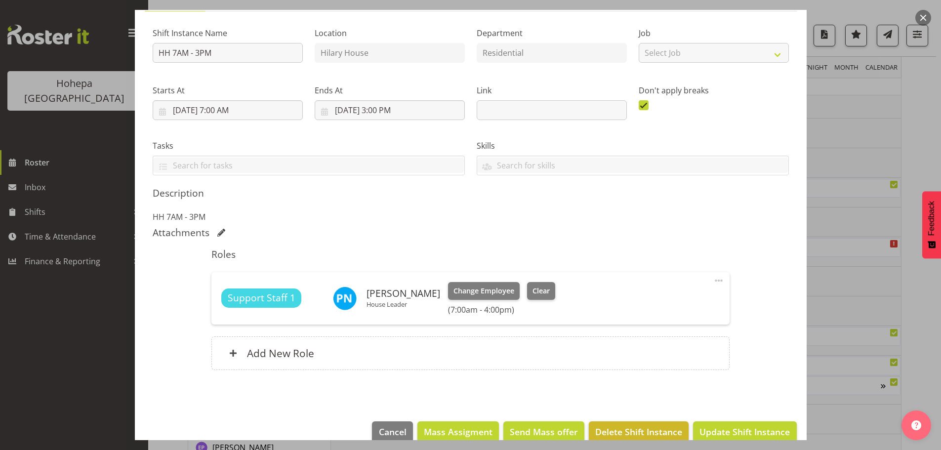
scroll to position [106, 0]
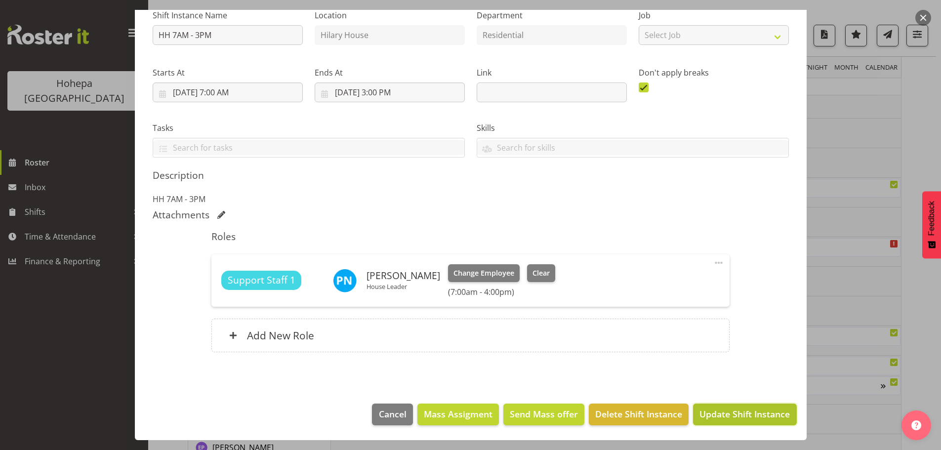
click at [711, 422] on button "Update Shift Instance" at bounding box center [744, 414] width 103 height 22
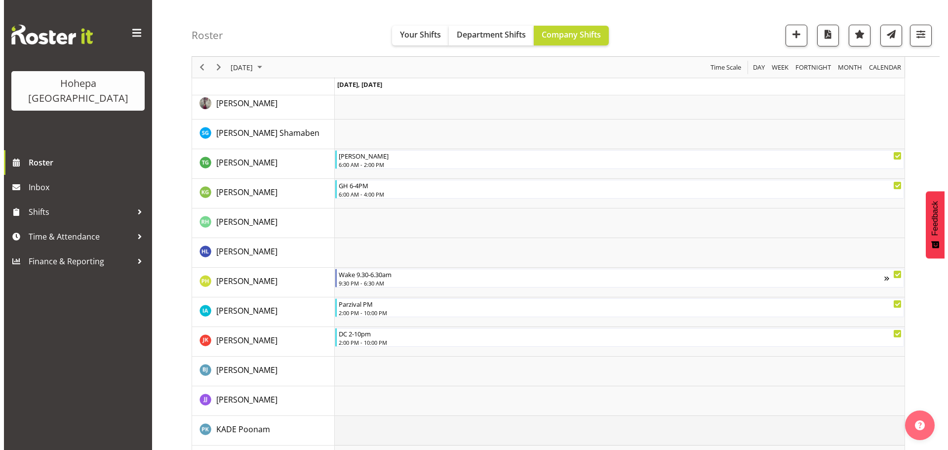
scroll to position [911, 0]
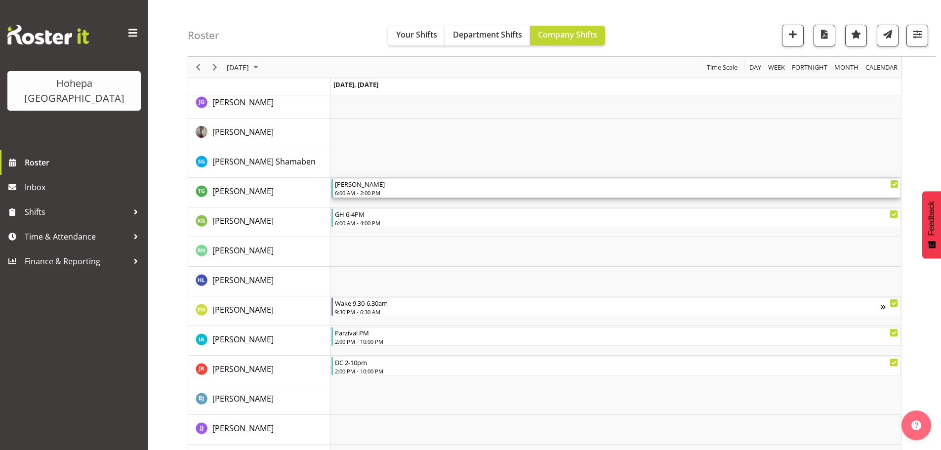
click at [413, 192] on div "6:00 AM - 2:00 PM" at bounding box center [616, 193] width 563 height 8
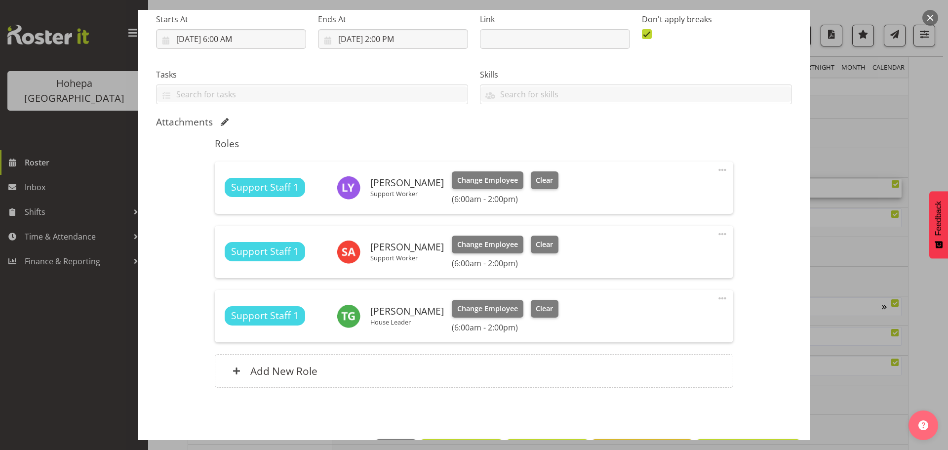
scroll to position [195, 0]
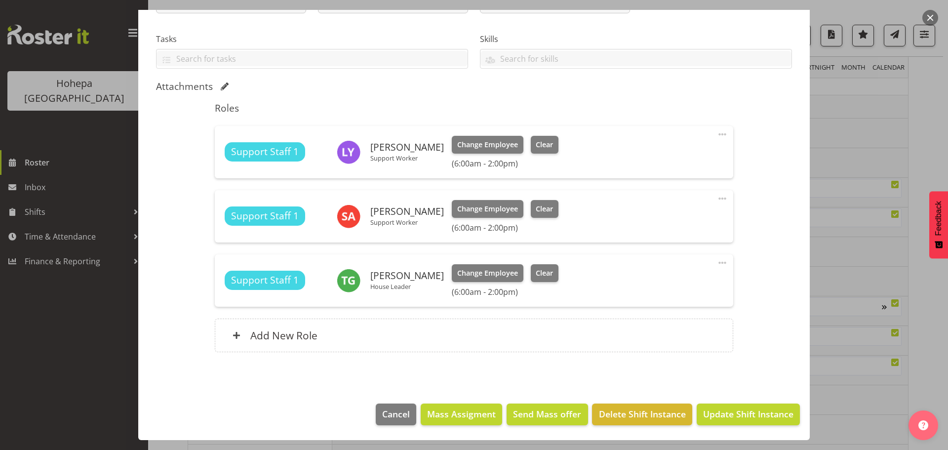
click at [718, 263] on span at bounding box center [723, 263] width 12 height 12
click at [642, 284] on link "Edit" at bounding box center [681, 287] width 95 height 18
select select "8"
select select "2025"
select select "6"
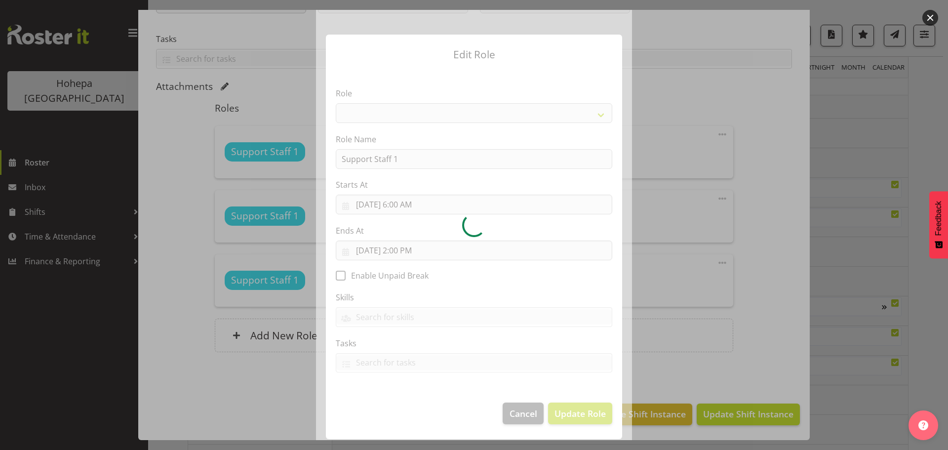
select select "1091"
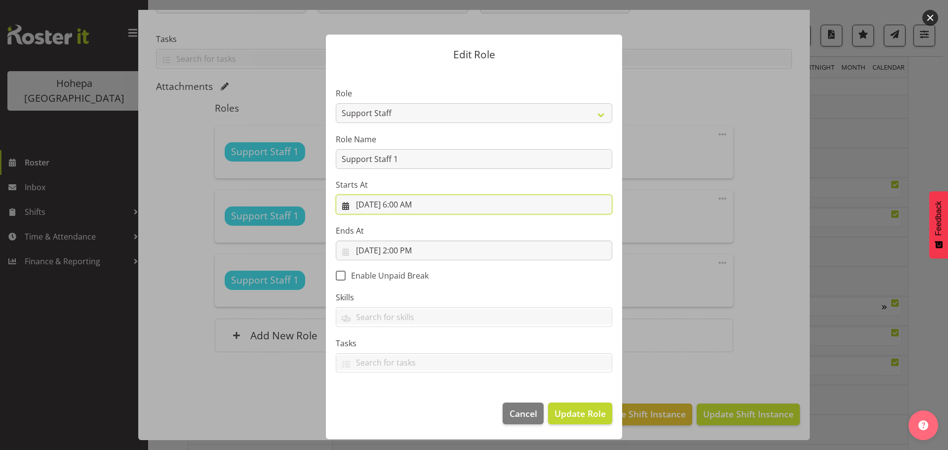
click at [407, 209] on input "[DATE] 6:00 AM" at bounding box center [474, 205] width 277 height 20
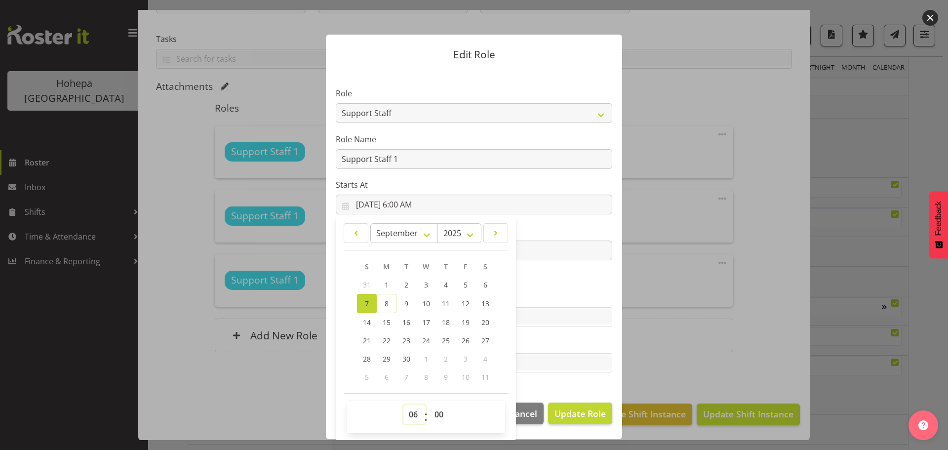
click at [411, 411] on select "00 01 02 03 04 05 06 07 08 09 10 11 12 13 14 15 16 17 18 19 20 21 22 23" at bounding box center [414, 414] width 22 height 20
select select "7"
click at [403, 404] on select "00 01 02 03 04 05 06 07 08 09 10 11 12 13 14 15 16 17 18 19 20 21 22 23" at bounding box center [414, 414] width 22 height 20
type input "[DATE] 7:00 AM"
click at [546, 352] on div "Tasks" at bounding box center [474, 355] width 277 height 36
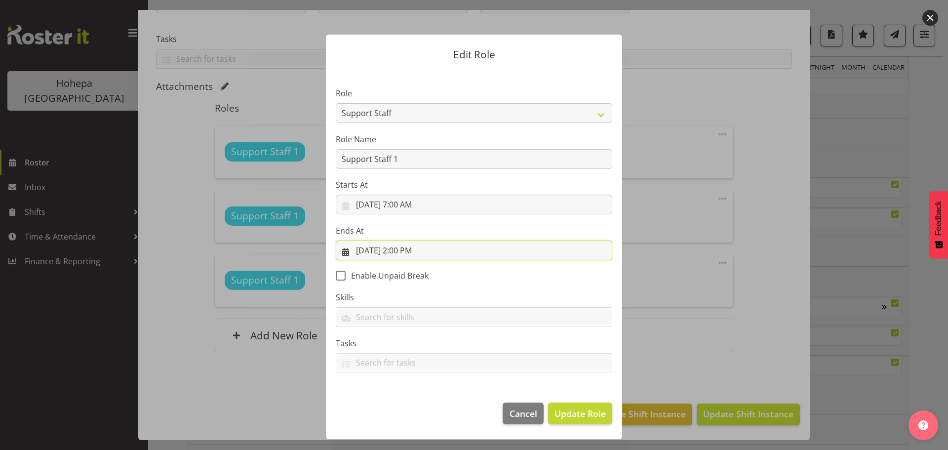
click at [395, 251] on input "[DATE] 2:00 PM" at bounding box center [474, 250] width 277 height 20
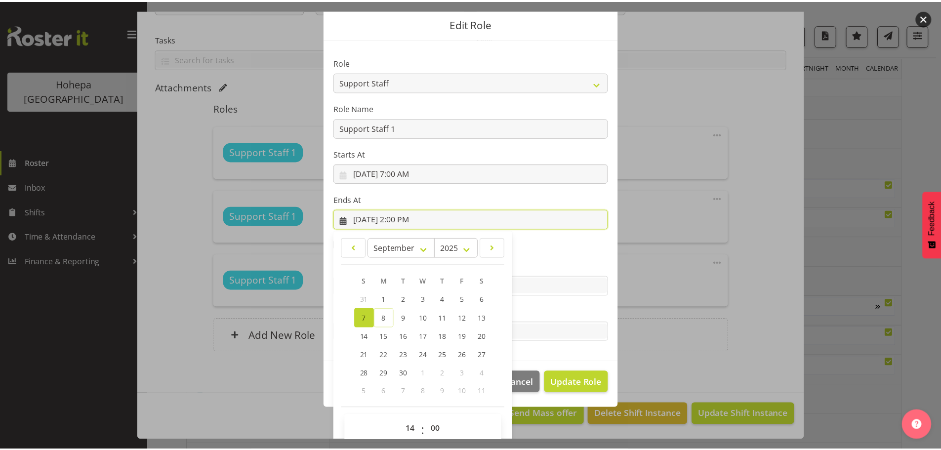
scroll to position [46, 0]
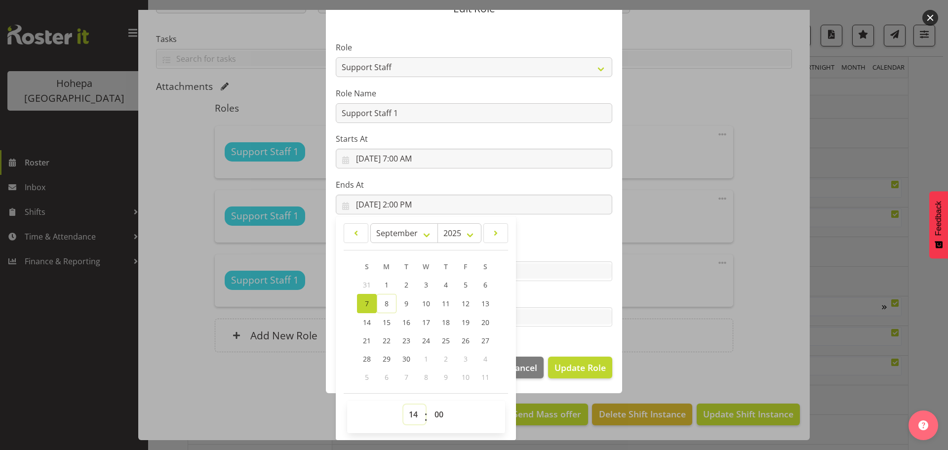
click at [413, 416] on select "00 01 02 03 04 05 06 07 08 09 10 11 12 13 14 15 16 17 18 19 20 21 22 23" at bounding box center [414, 414] width 22 height 20
select select "16"
click at [403, 404] on select "00 01 02 03 04 05 06 07 08 09 10 11 12 13 14 15 16 17 18 19 20 21 22 23" at bounding box center [414, 414] width 22 height 20
type input "[DATE] 4:00 PM"
click at [560, 366] on span "Update Role" at bounding box center [580, 367] width 51 height 13
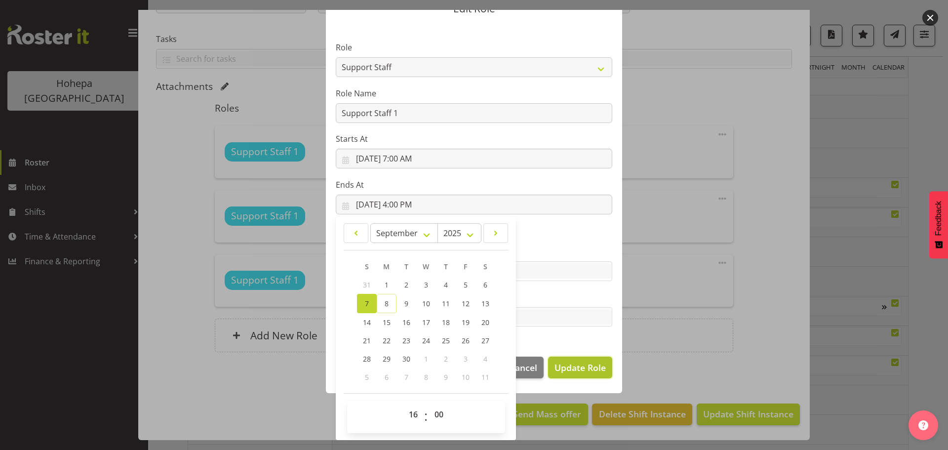
select select
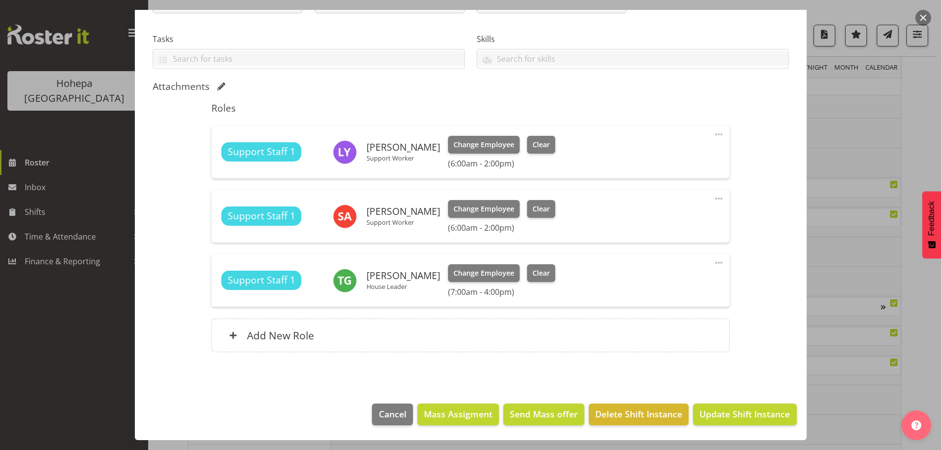
scroll to position [45, 0]
click at [731, 411] on span "Update Shift Instance" at bounding box center [744, 413] width 90 height 13
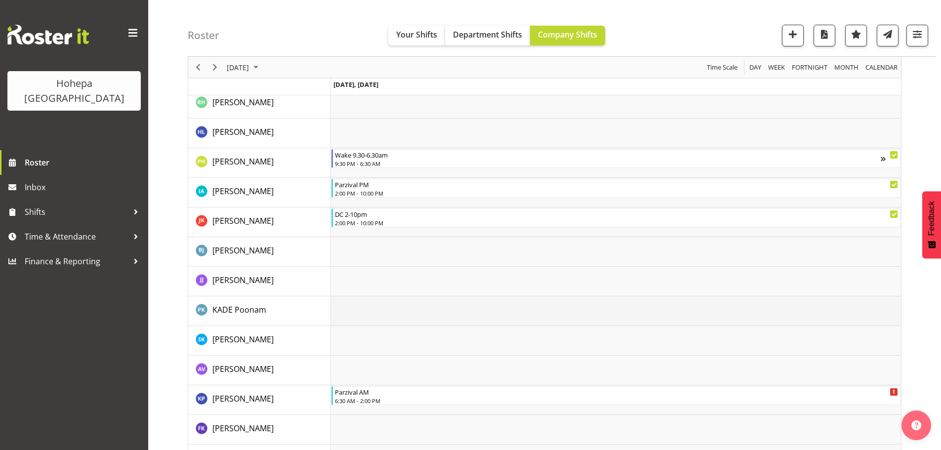
scroll to position [911, 0]
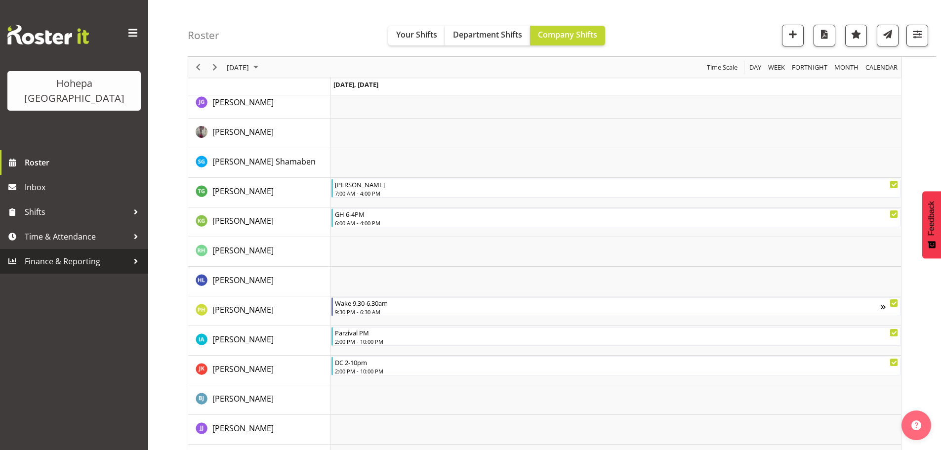
click at [93, 254] on span "Finance & Reporting" at bounding box center [77, 261] width 104 height 15
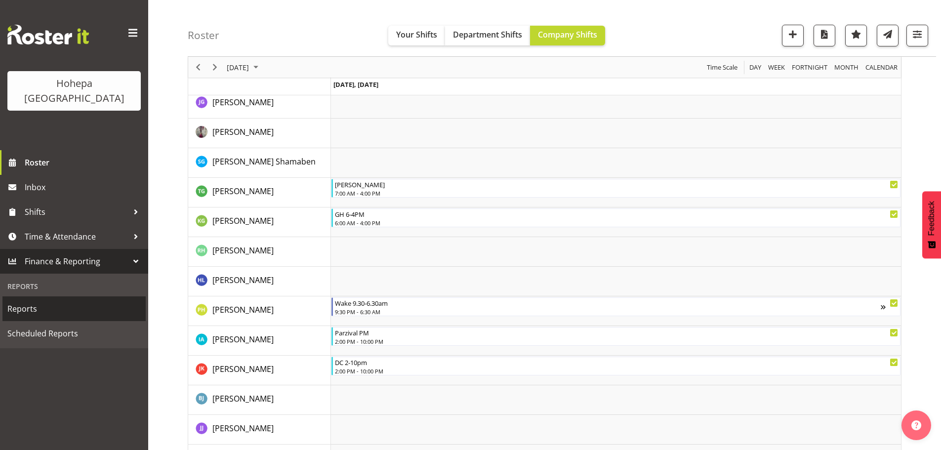
click at [31, 301] on span "Reports" at bounding box center [73, 308] width 133 height 15
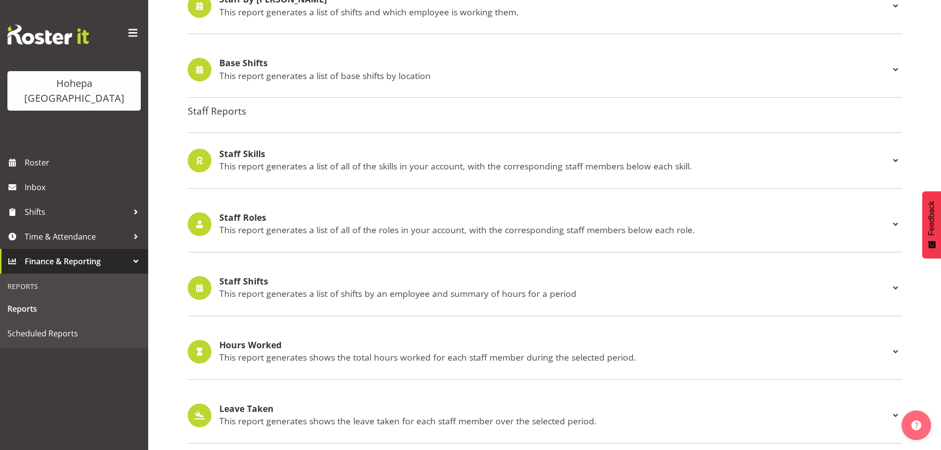
scroll to position [922, 0]
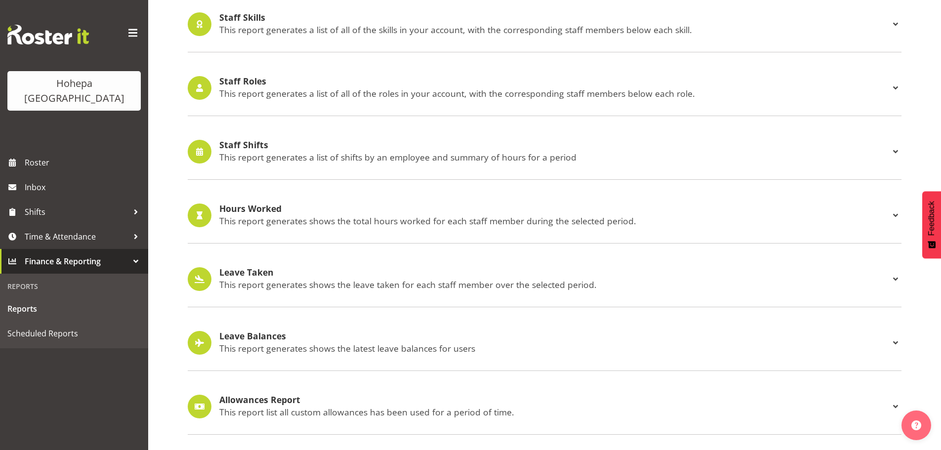
click at [285, 143] on div "Staff Shifts This report generates a list of shifts by an employee and summary …" at bounding box center [554, 151] width 670 height 23
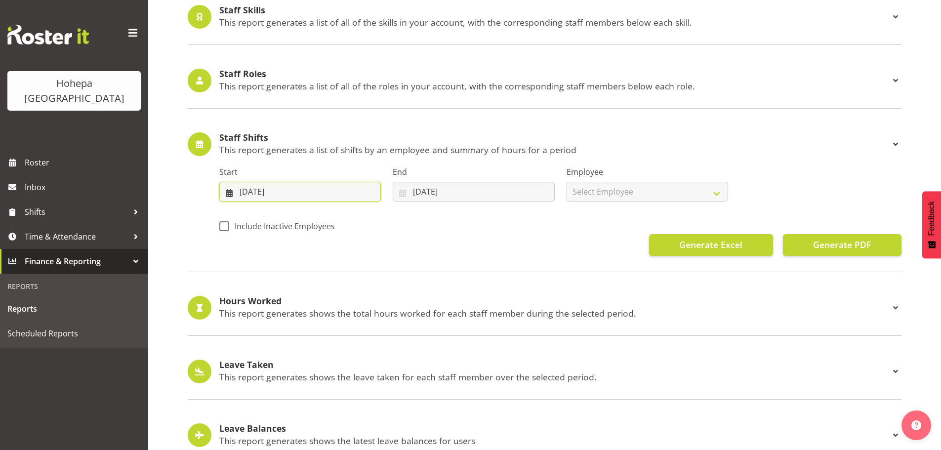
click at [248, 192] on input "01/09/2025" at bounding box center [299, 192] width 161 height 20
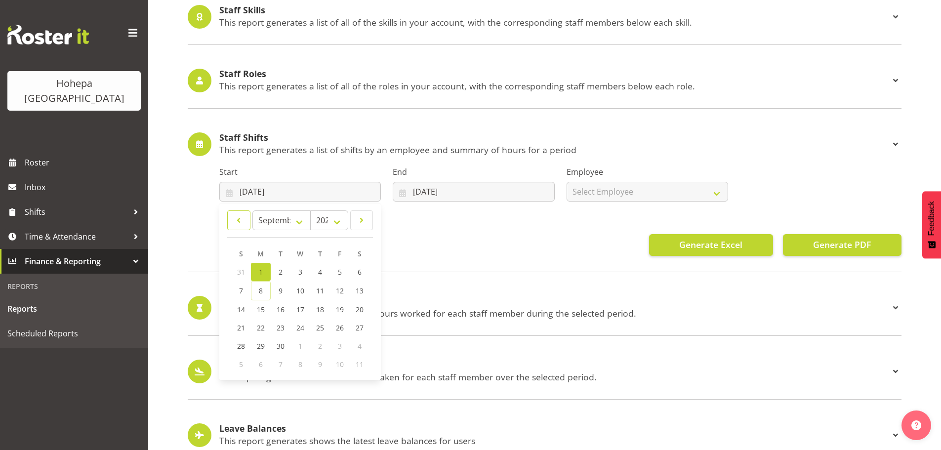
click at [238, 220] on span at bounding box center [239, 220] width 10 height 12
select select "7"
click at [260, 345] on span "25" at bounding box center [261, 344] width 8 height 9
type input "25/08/2025"
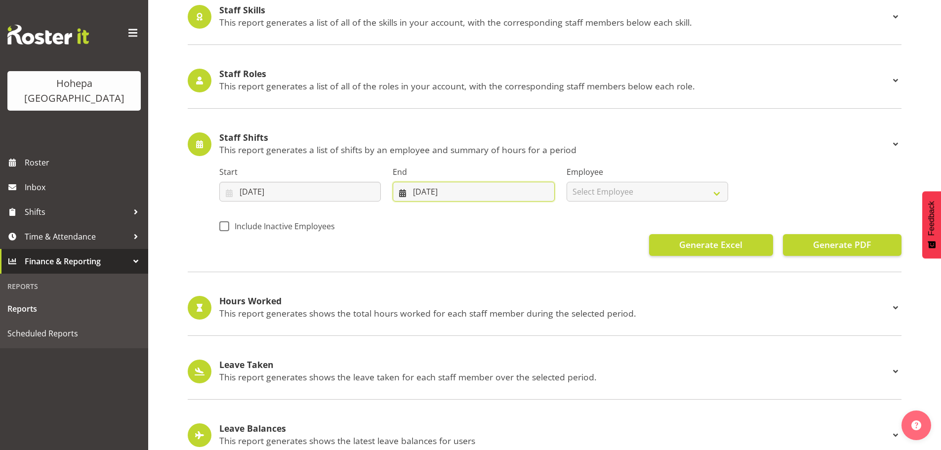
click at [420, 191] on input "08/09/2025" at bounding box center [473, 192] width 161 height 20
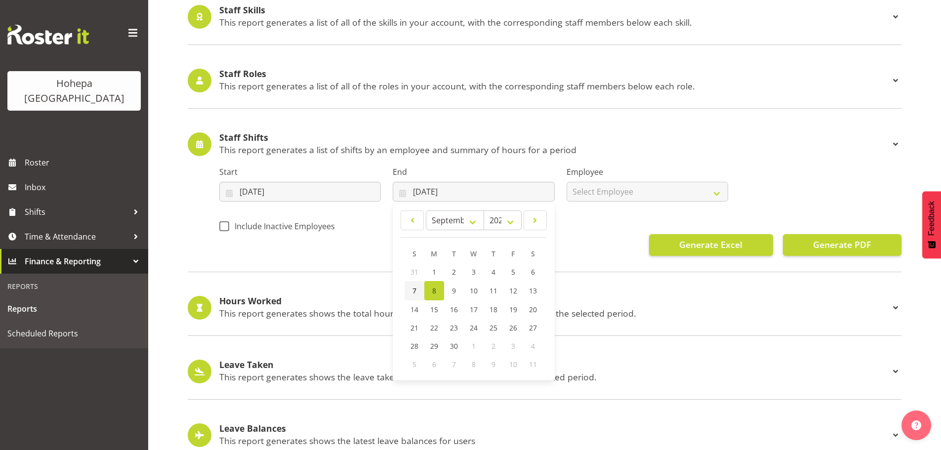
click at [411, 290] on link "7" at bounding box center [414, 290] width 20 height 19
type input "07/09/2025"
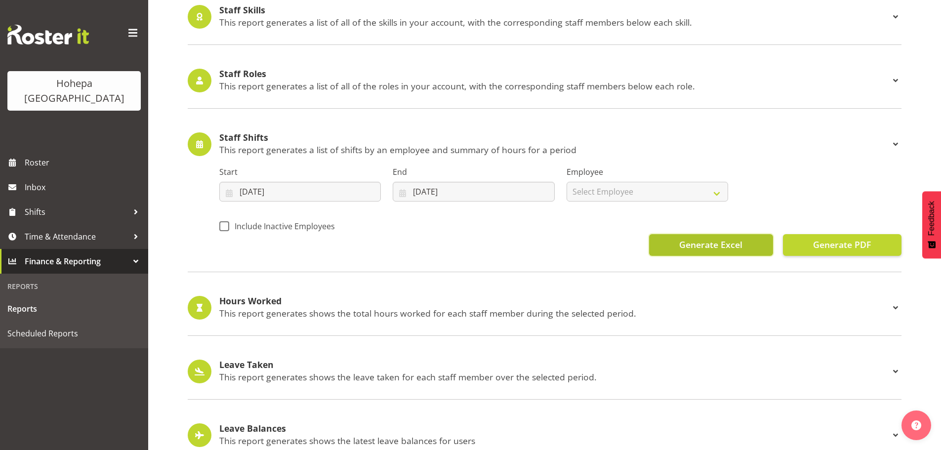
click at [686, 251] on button "Generate Excel" at bounding box center [711, 245] width 124 height 22
